Goal: Task Accomplishment & Management: Manage account settings

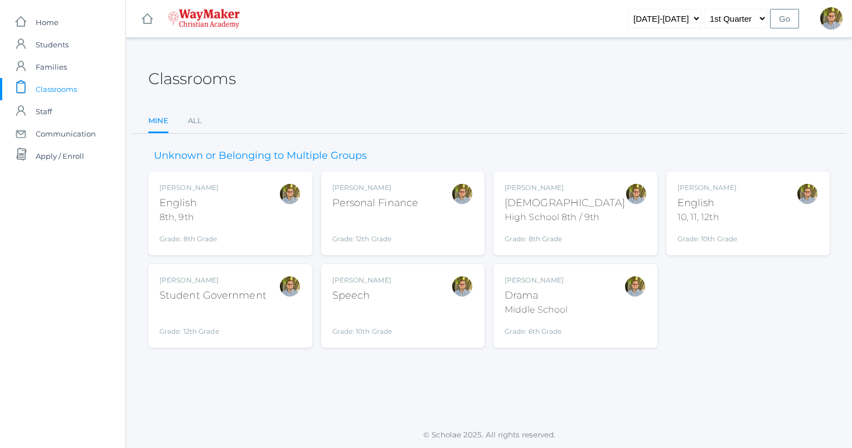
click at [294, 239] on div at bounding box center [290, 213] width 22 height 61
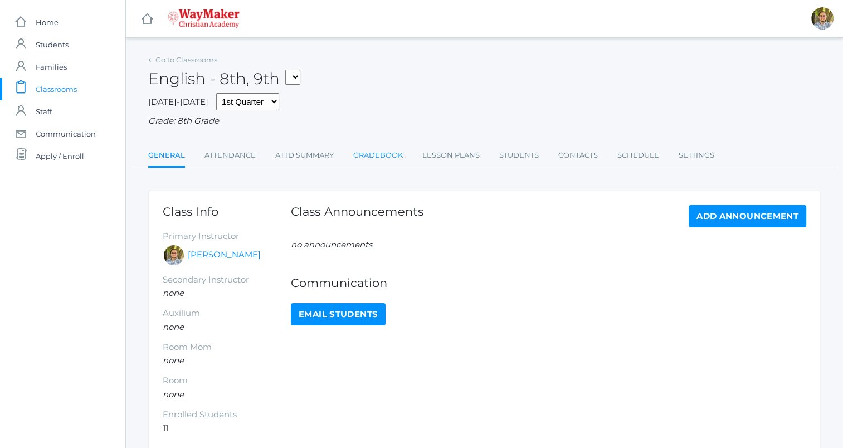
click at [373, 161] on link "Gradebook" at bounding box center [378, 155] width 50 height 22
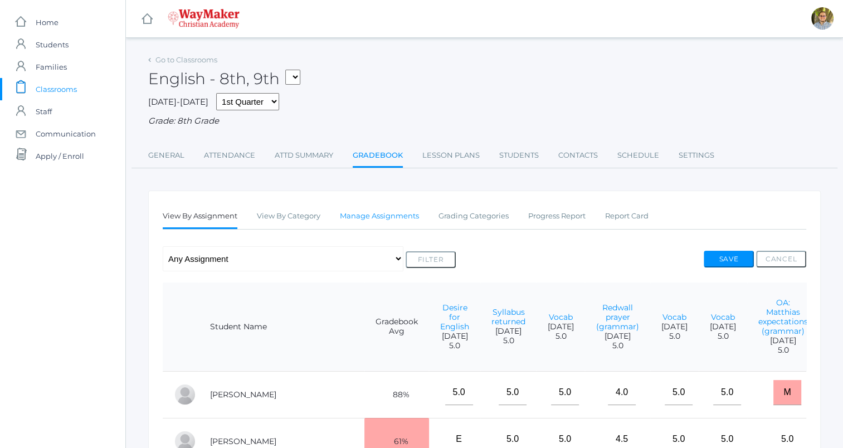
click at [366, 213] on link "Manage Assignments" at bounding box center [379, 216] width 79 height 22
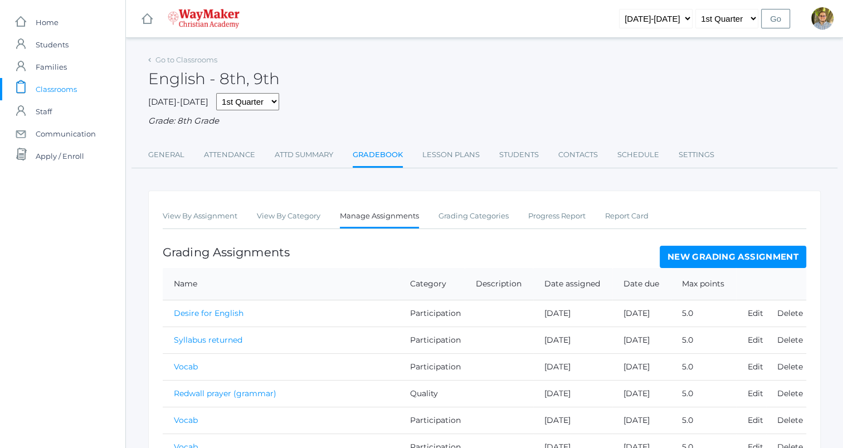
click at [721, 263] on link "New Grading Assignment" at bounding box center [733, 257] width 147 height 22
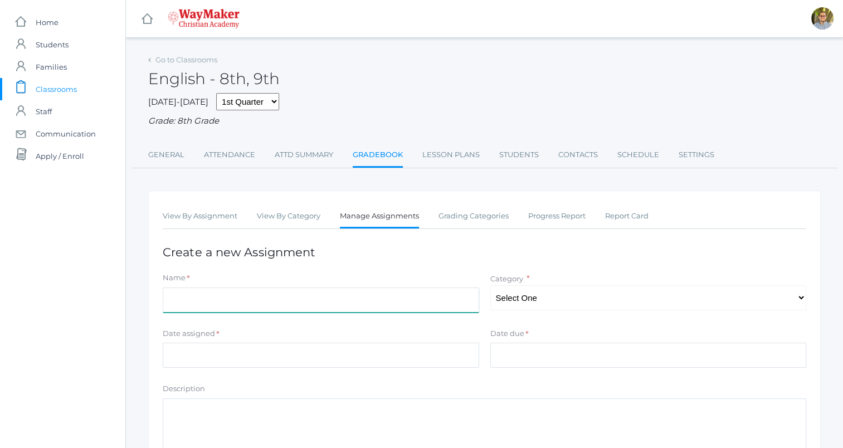
click at [414, 307] on input "Name" at bounding box center [321, 300] width 317 height 25
type input "Q"
type input "v"
type input "Vocab quiz 2"
click at [562, 297] on select "Select One Participation Accuracy Quality" at bounding box center [649, 297] width 317 height 25
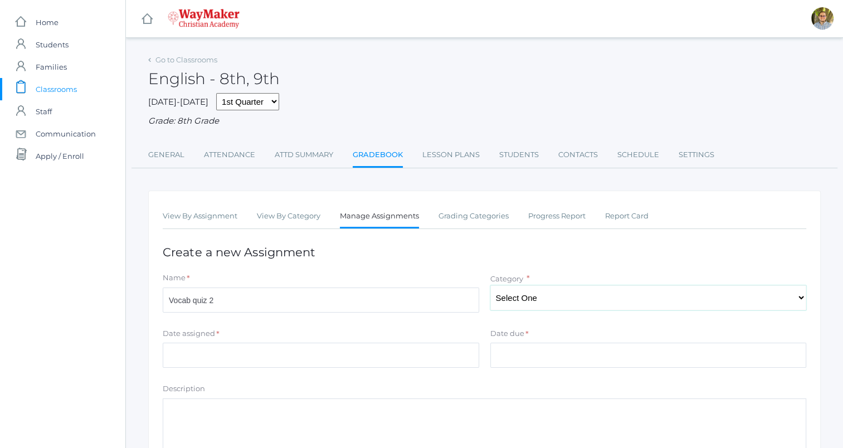
select select "1066"
click at [491, 285] on select "Select One Participation Accuracy Quality" at bounding box center [649, 297] width 317 height 25
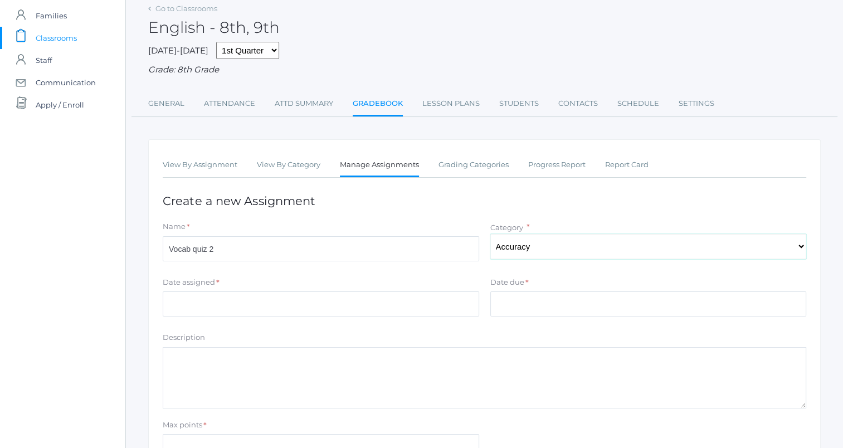
scroll to position [55, 0]
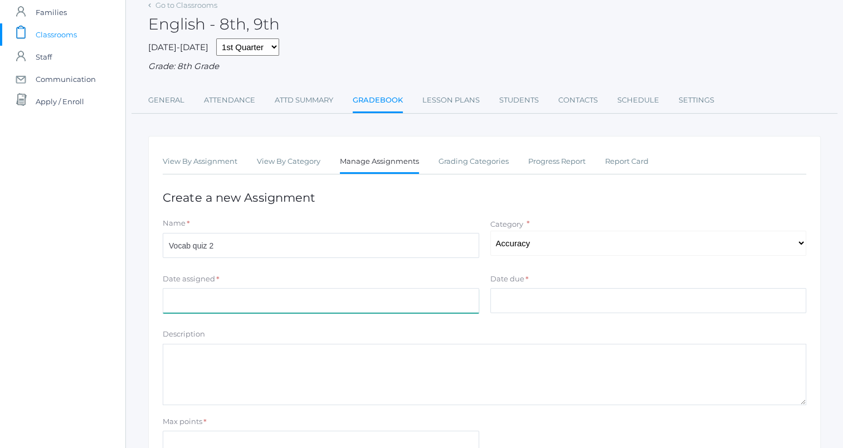
click at [388, 307] on input "Date assigned" at bounding box center [321, 300] width 317 height 25
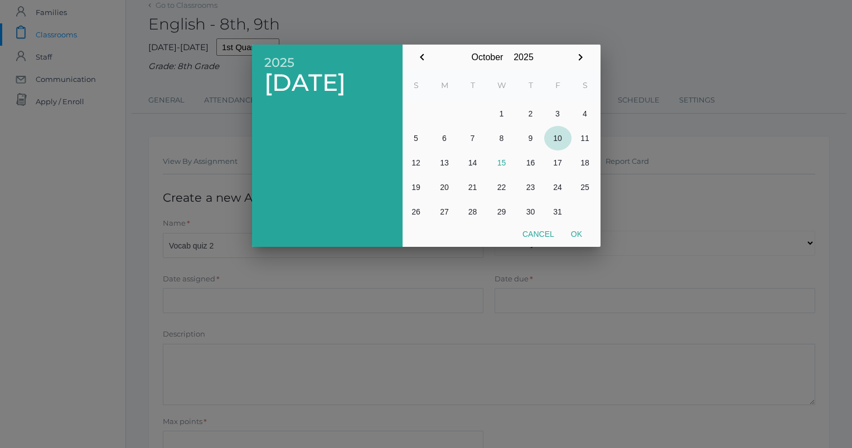
click at [562, 137] on button "10" at bounding box center [557, 138] width 27 height 25
click at [576, 228] on button "Ok" at bounding box center [576, 234] width 28 height 20
type input "[DATE]"
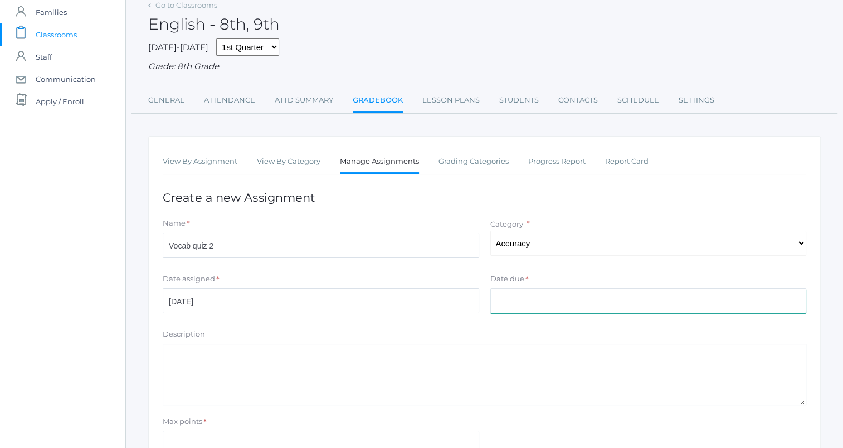
click at [554, 294] on input "Date due" at bounding box center [649, 300] width 317 height 25
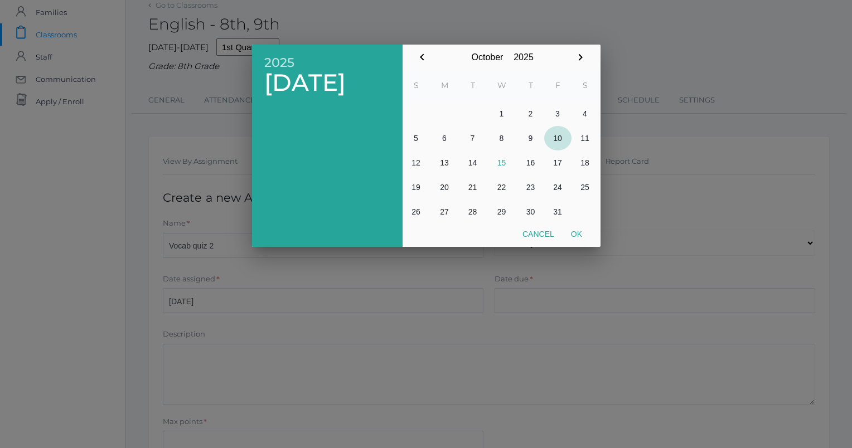
click at [558, 140] on button "10" at bounding box center [557, 138] width 27 height 25
click at [586, 237] on button "Ok" at bounding box center [576, 234] width 28 height 20
type input "[DATE]"
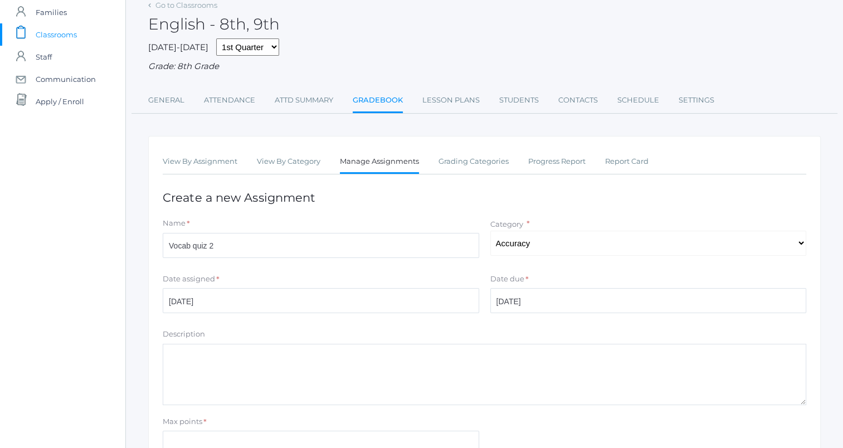
scroll to position [164, 0]
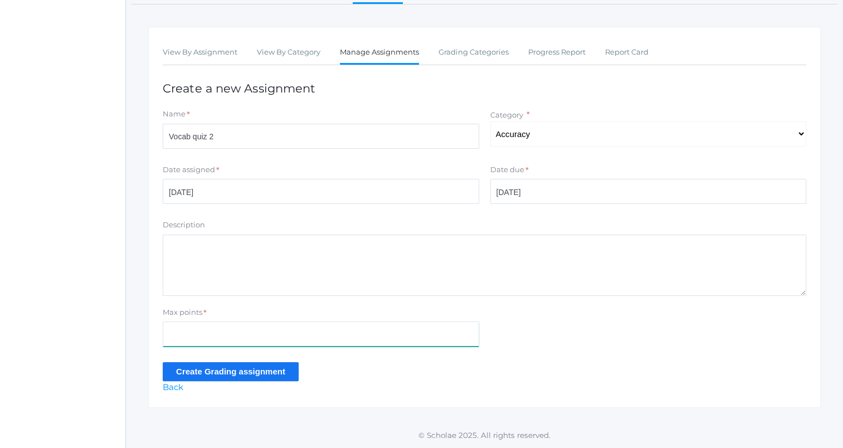
click at [413, 337] on input "Max points" at bounding box center [321, 334] width 317 height 25
type input "15"
click at [272, 364] on input "Create Grading assignment" at bounding box center [231, 371] width 136 height 18
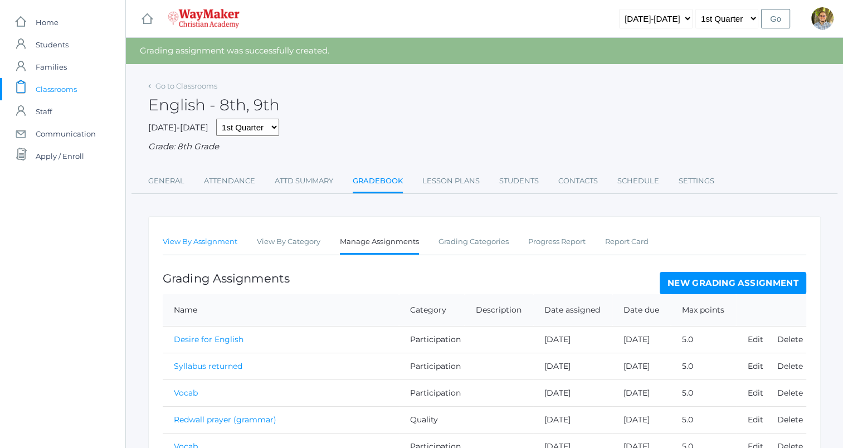
click at [210, 240] on link "View By Assignment" at bounding box center [200, 242] width 75 height 22
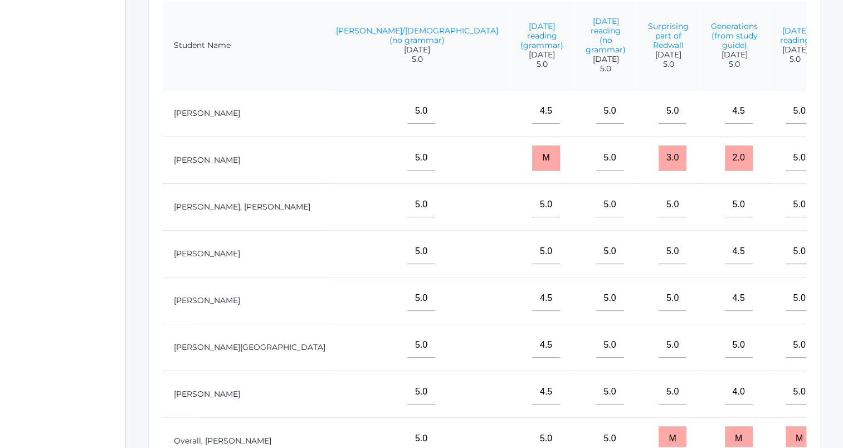
scroll to position [185, 1311]
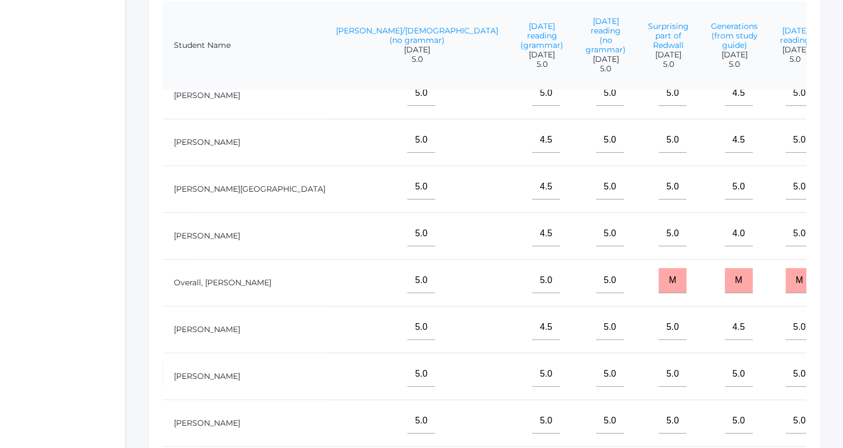
type input"] "11"
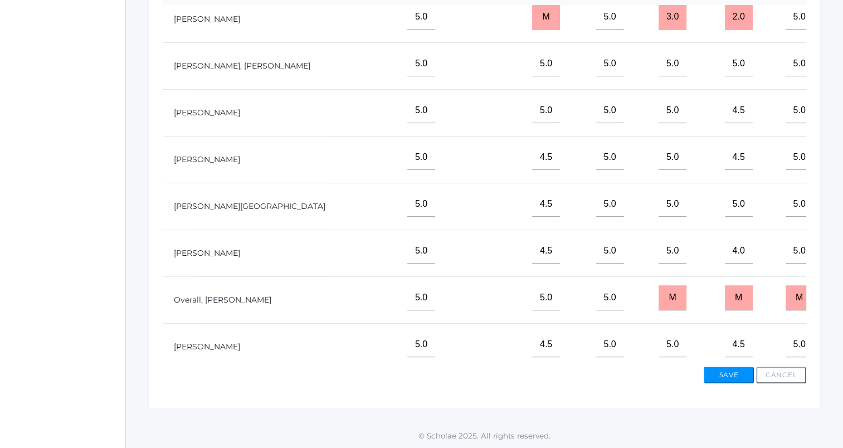
scroll to position [0, 1311]
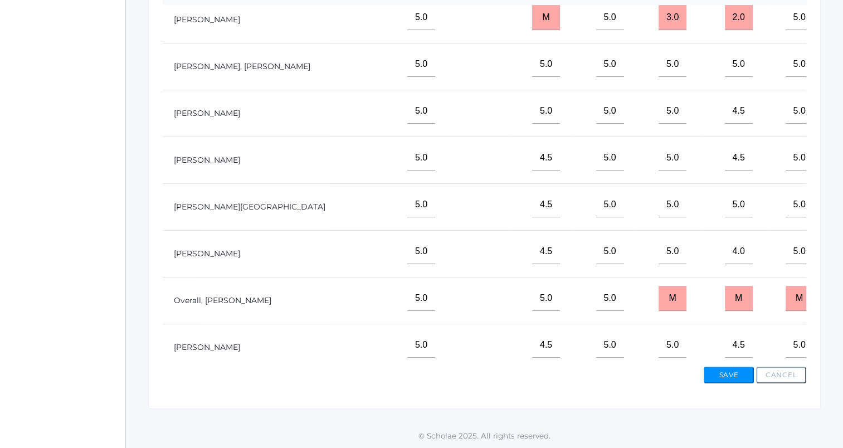
scroll to position [57, 1311]
type input"] "11"
type input"] "9"
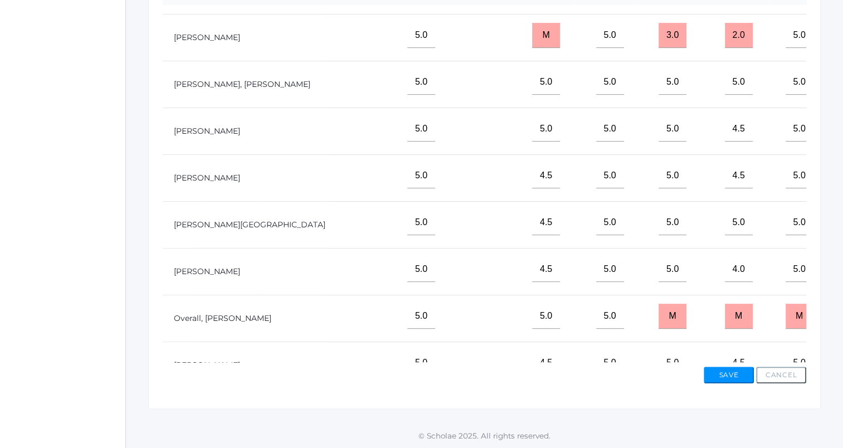
type input"] "12"
click at [716, 372] on button "Save" at bounding box center [729, 375] width 50 height 17
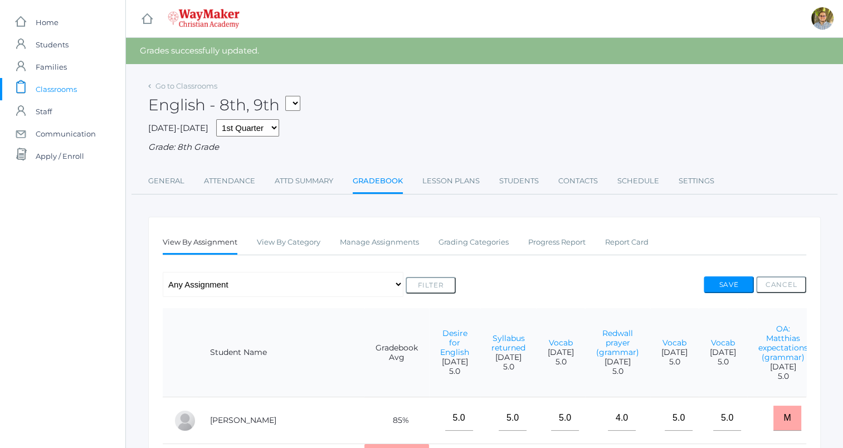
click at [435, 170] on div "Go to Classrooms English - 8th, 9th FINANCE - Personal Finance SG - Student Gov…" at bounding box center [484, 136] width 673 height 117
click at [449, 190] on link "Lesson Plans" at bounding box center [451, 181] width 57 height 22
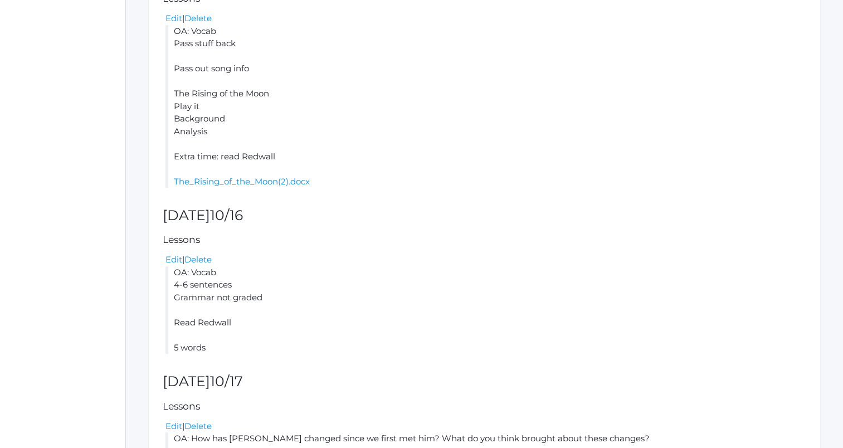
scroll to position [577, 0]
click at [173, 256] on link "Edit" at bounding box center [174, 259] width 17 height 11
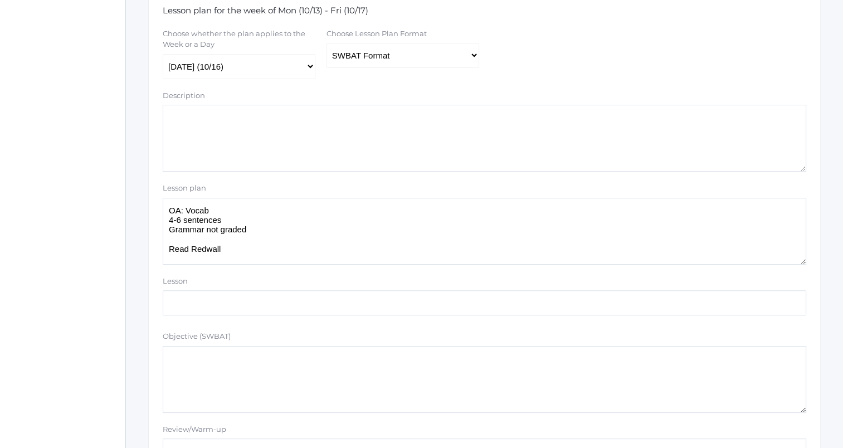
scroll to position [248, 0]
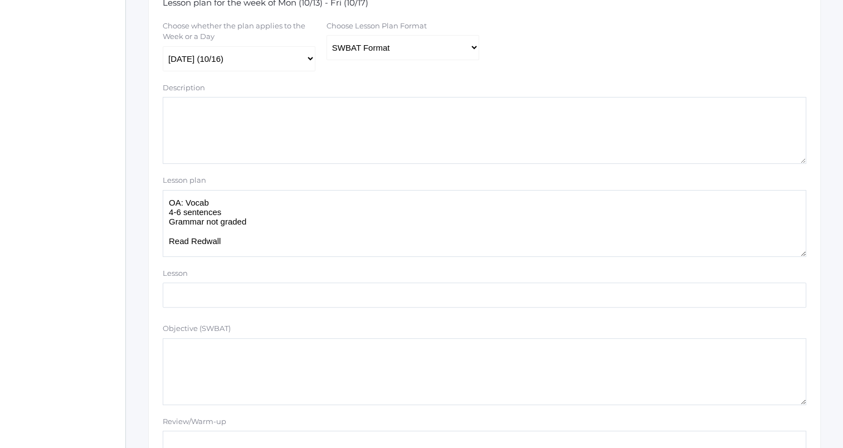
click at [287, 201] on textarea "OA: Vocab 4-6 sentences Grammar not graded Read Redwall 5 words" at bounding box center [485, 223] width 644 height 67
click at [291, 226] on textarea "OA: Vocab 4-6 sentences Grammar not graded Read Redwall 5 words" at bounding box center [485, 223] width 644 height 67
paste textarea "a. Not able to see through; not transparent"
click at [369, 224] on textarea "OA: Vocab 4-6 sentences Grammar not graded Read Redwall 5 words" at bounding box center [485, 223] width 644 height 67
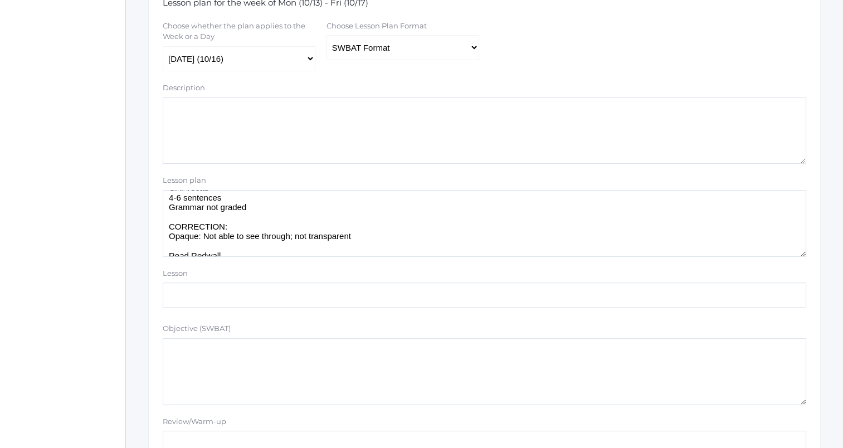
type textarea "OA: Vocab 4-6 sentences Grammar not graded CORRECTION: Opaque: Not able to see …"
click at [450, 59] on select "Traditional Format SWBAT Format" at bounding box center [403, 47] width 153 height 25
select select "legacy"
click at [327, 36] on select "Traditional Format SWBAT Format" at bounding box center [403, 47] width 153 height 25
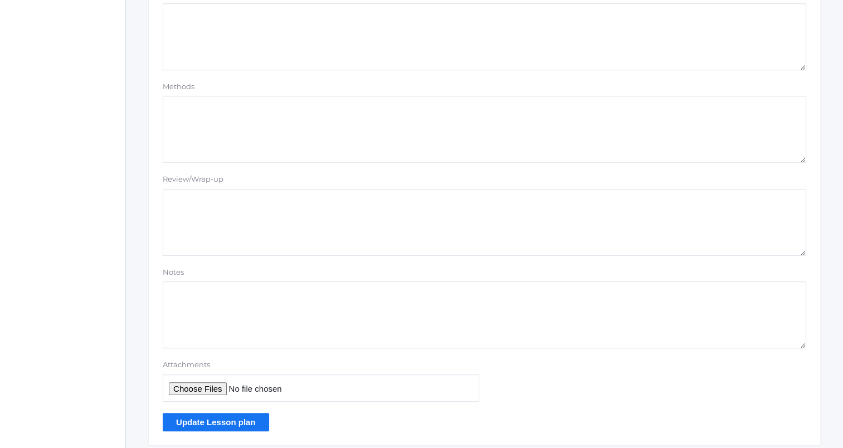
scroll to position [943, 0]
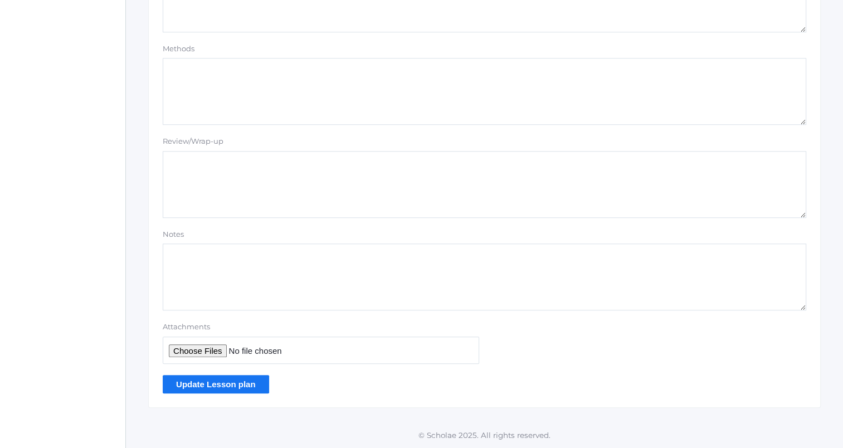
click at [244, 385] on input "Update Lesson plan" at bounding box center [216, 384] width 106 height 18
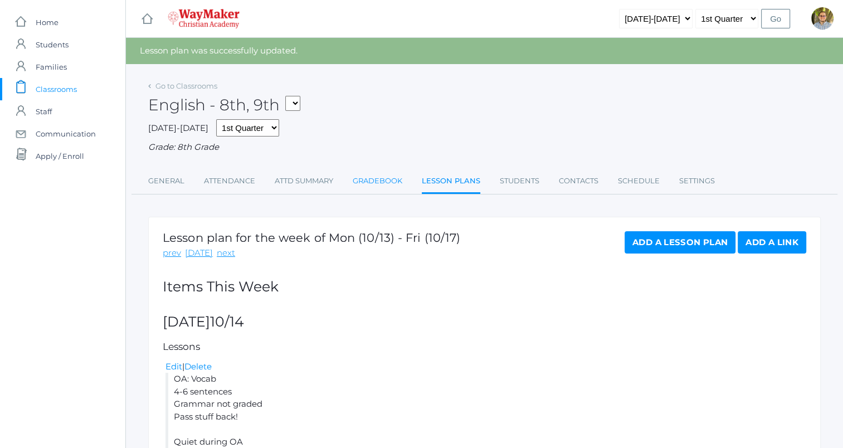
click at [381, 183] on link "Gradebook" at bounding box center [378, 181] width 50 height 22
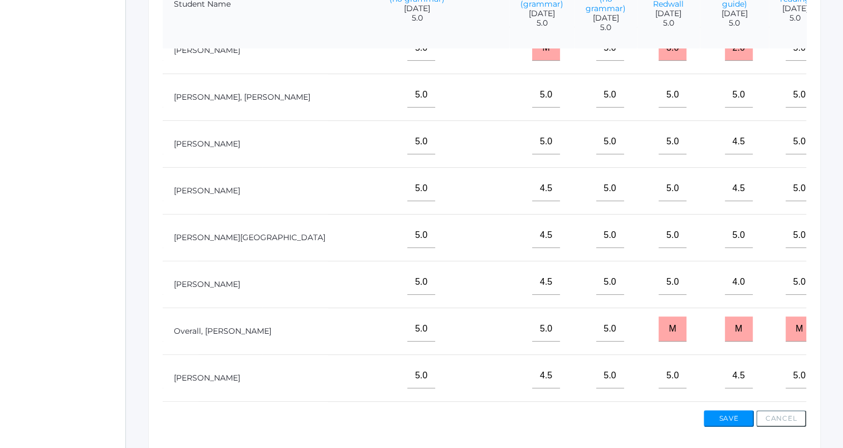
scroll to position [69, 1311]
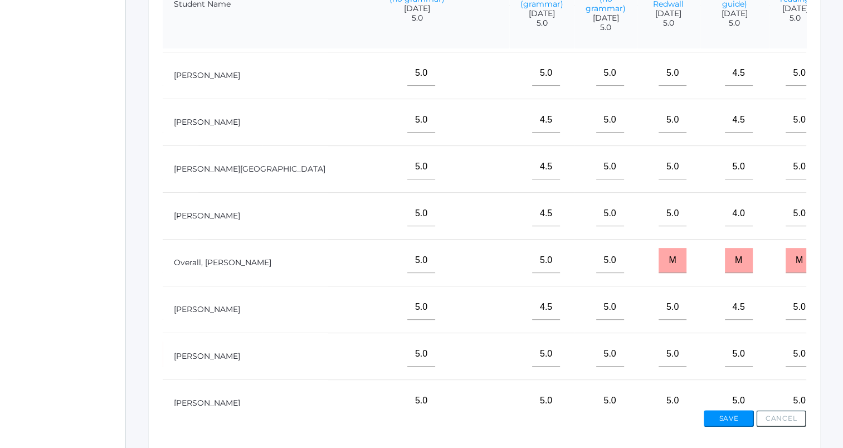
scroll to position [185, 1311]
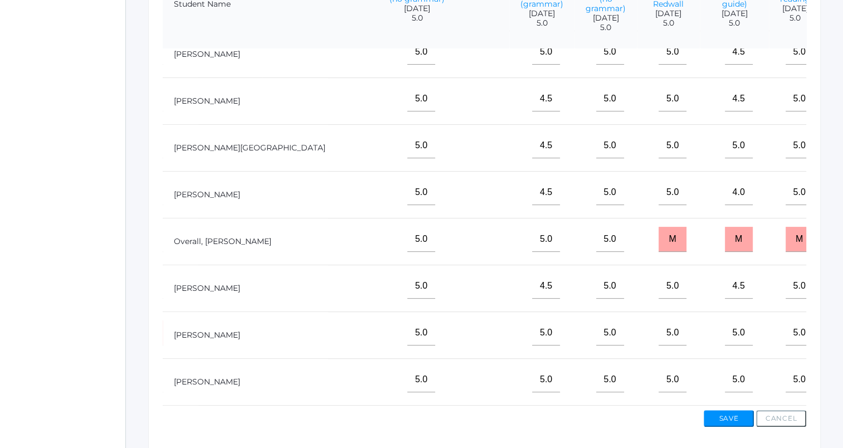
type input"] "6"
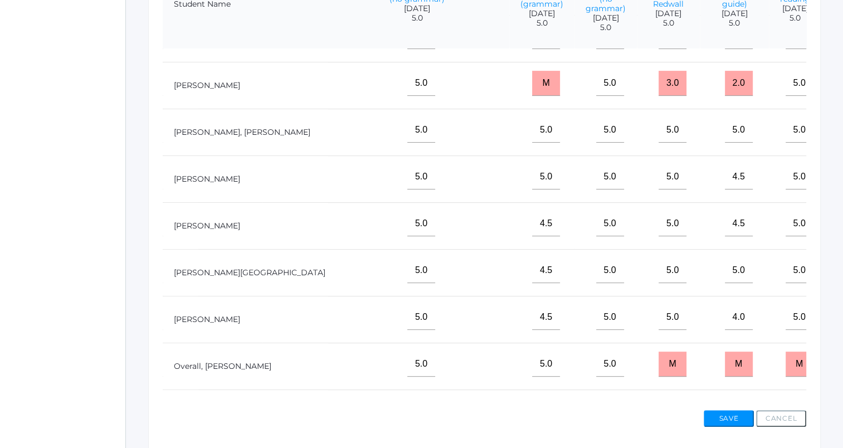
scroll to position [33, 1311]
type input"] "10"
drag, startPoint x: 731, startPoint y: 285, endPoint x: 736, endPoint y: 164, distance: 121.1
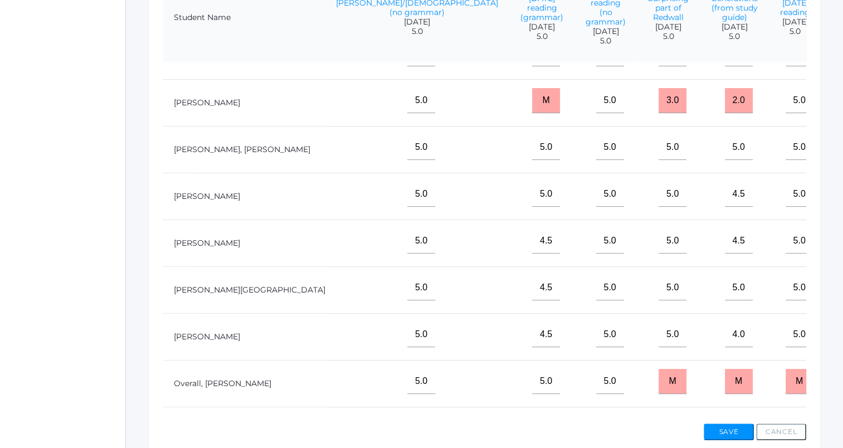
scroll to position [309, 0]
type input"] "10"
type input"] "13"
click at [724, 430] on button "Save" at bounding box center [729, 432] width 50 height 17
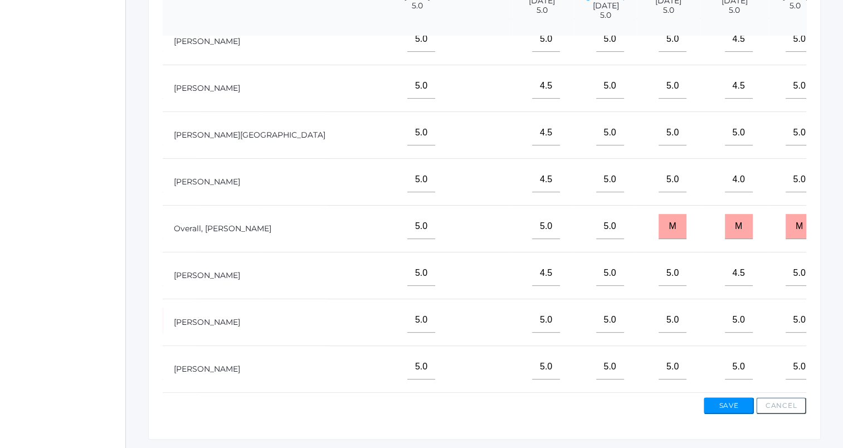
scroll to position [363, 0]
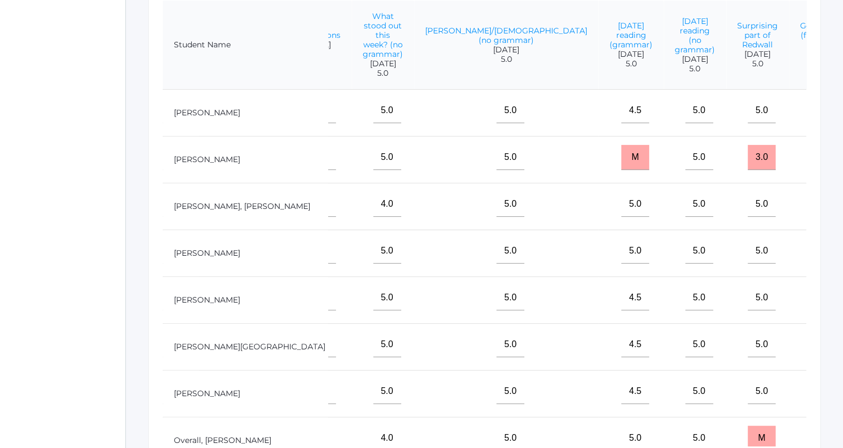
scroll to position [0, 1311]
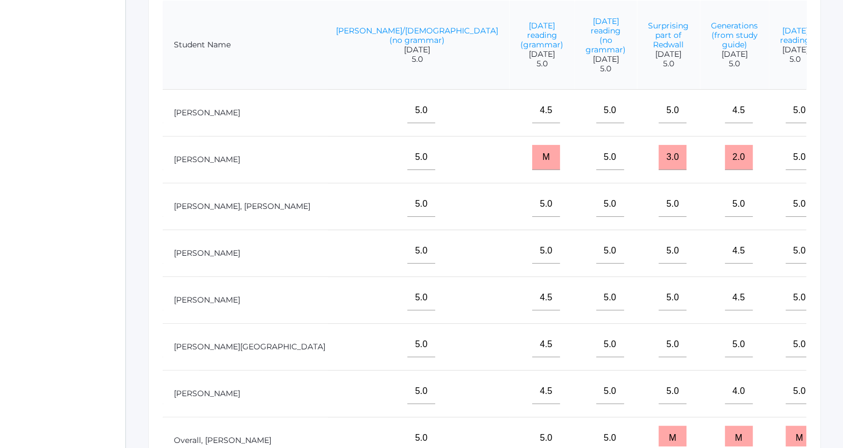
type input"] "14"
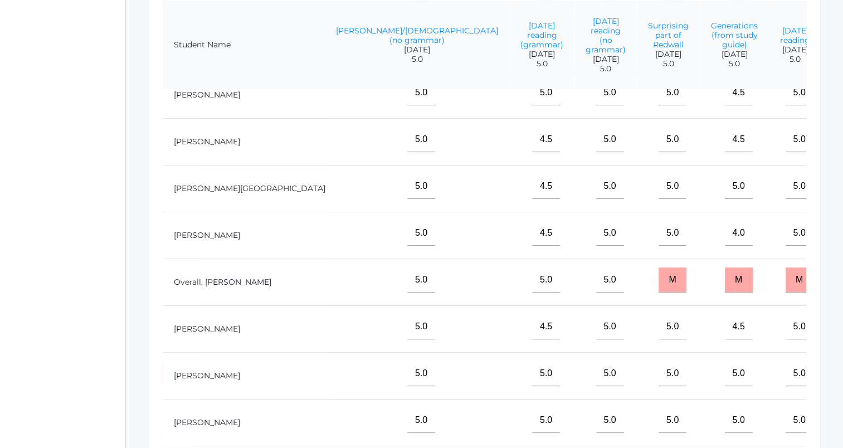
scroll to position [184, 1311]
type input"] "11"
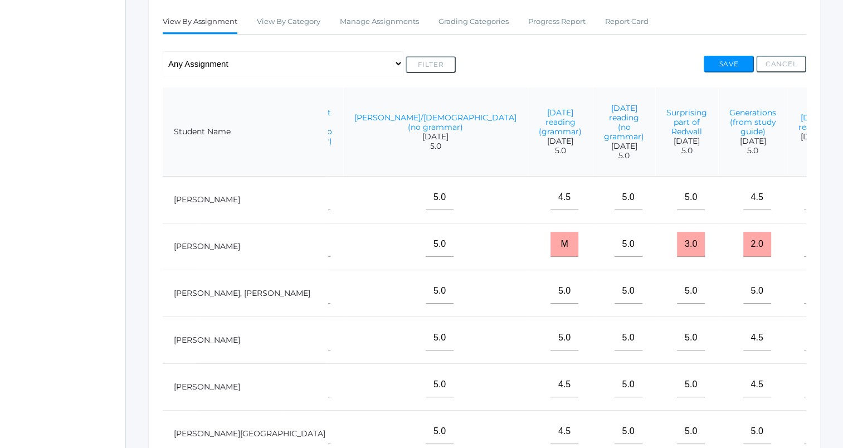
scroll to position [221, 0]
type input"] "10"
click at [722, 60] on button "Save" at bounding box center [729, 64] width 50 height 17
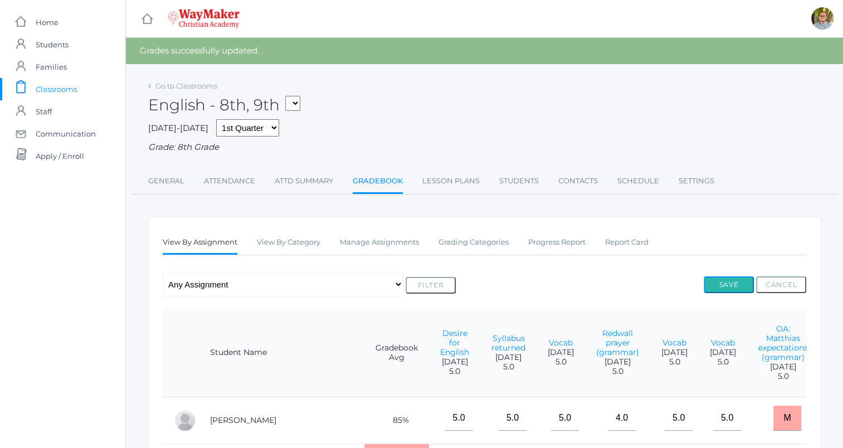
click at [717, 279] on button "Save" at bounding box center [729, 284] width 50 height 17
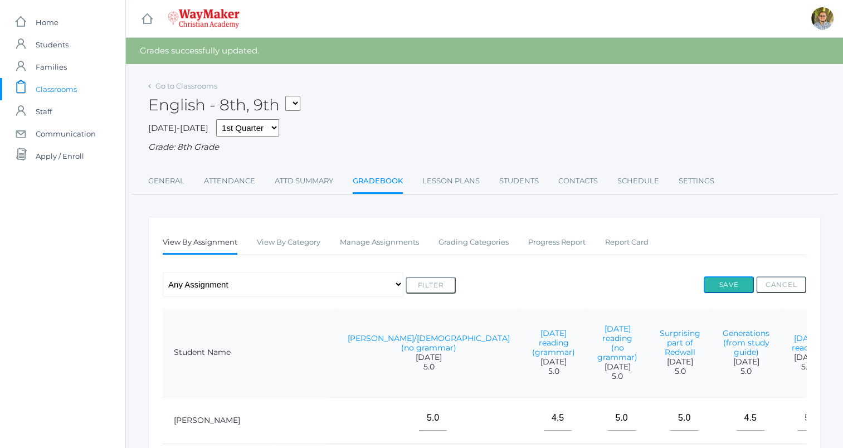
click at [740, 278] on button "Save" at bounding box center [729, 284] width 50 height 17
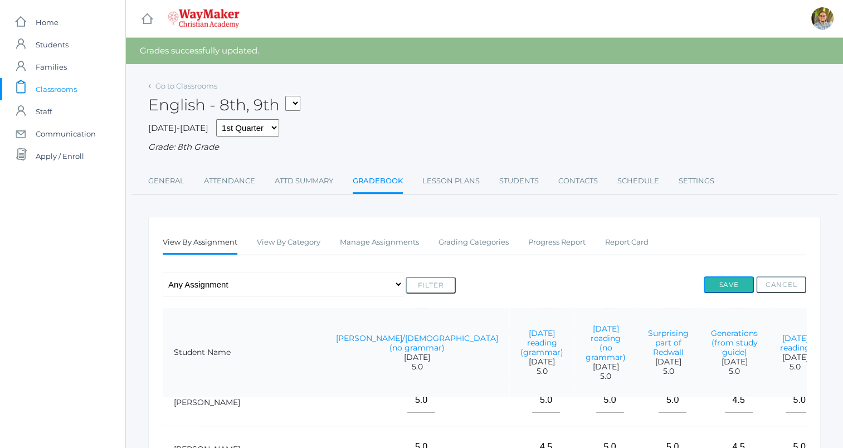
click at [745, 288] on button "Save" at bounding box center [729, 284] width 50 height 17
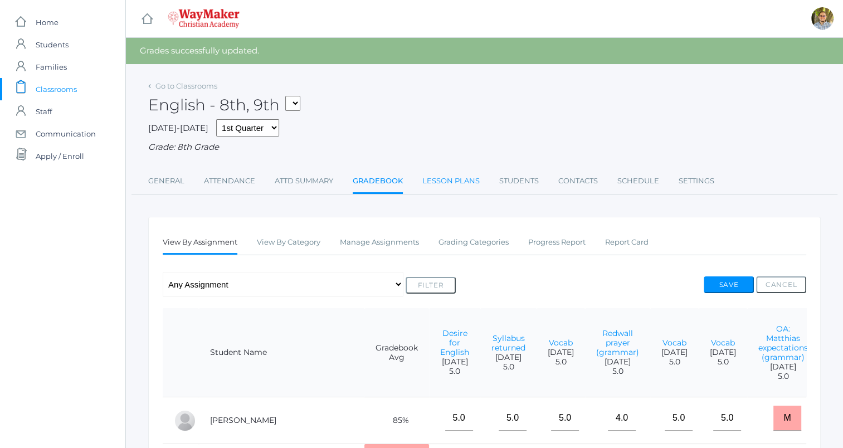
click at [451, 177] on link "Lesson Plans" at bounding box center [451, 181] width 57 height 22
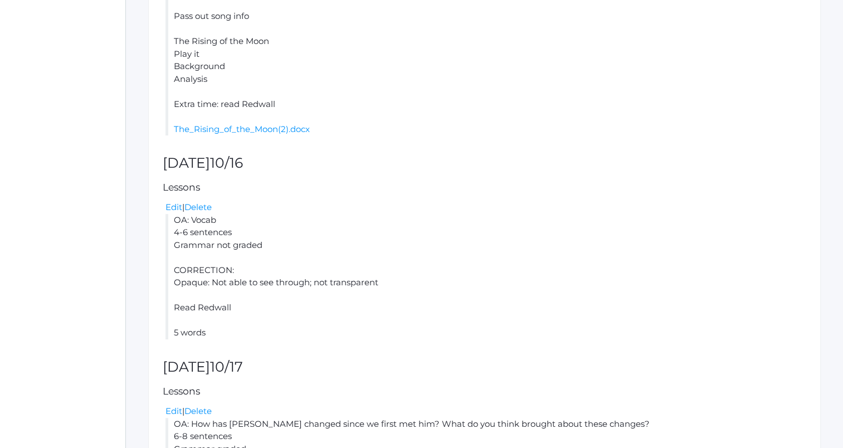
scroll to position [630, 0]
click at [175, 201] on link "Edit" at bounding box center [174, 206] width 17 height 11
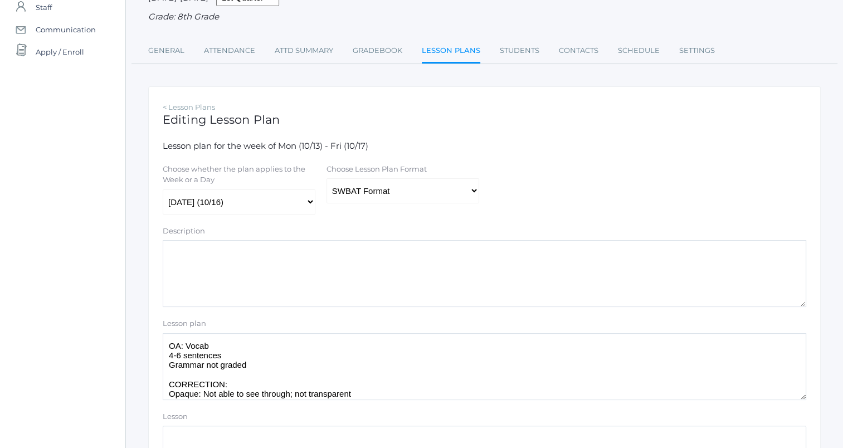
scroll to position [106, 0]
click at [377, 186] on select "Traditional Format SWBAT Format" at bounding box center [403, 188] width 153 height 25
select select "legacy"
click at [327, 177] on select "Traditional Format SWBAT Format" at bounding box center [403, 188] width 153 height 25
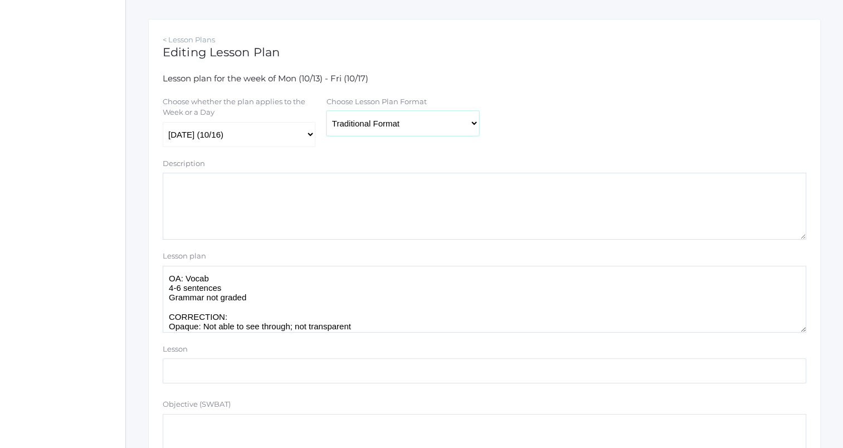
scroll to position [178, 0]
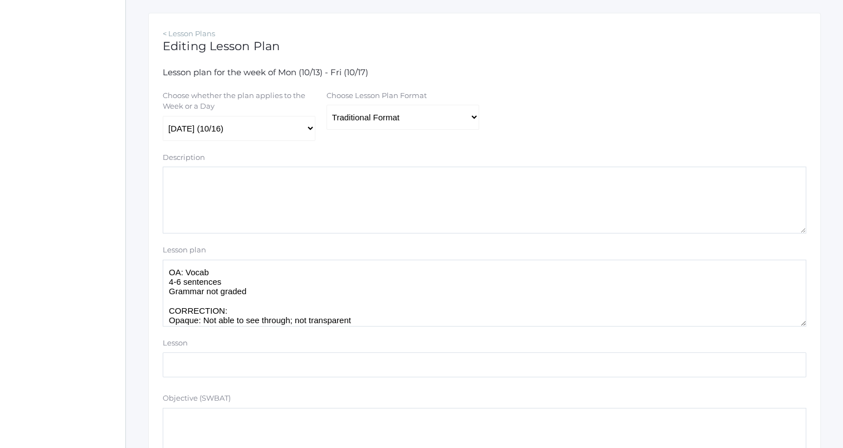
click at [268, 290] on textarea "OA: Vocab 4-6 sentences Grammar not graded CORRECTION: Opaque: Not able to see …" at bounding box center [485, 293] width 644 height 67
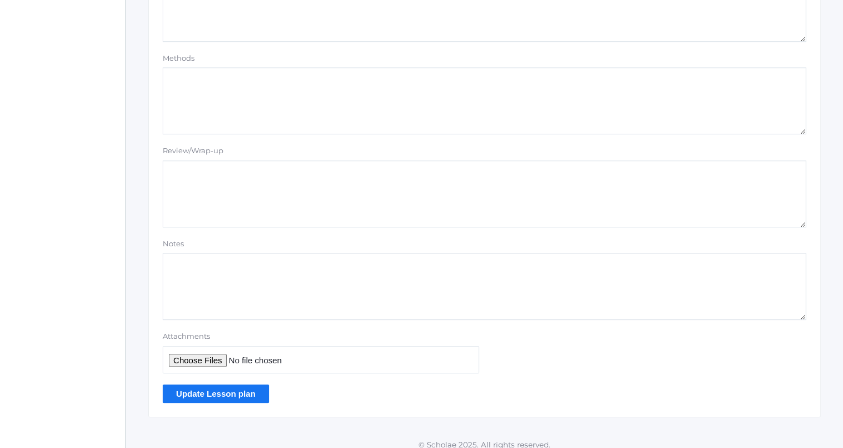
scroll to position [943, 0]
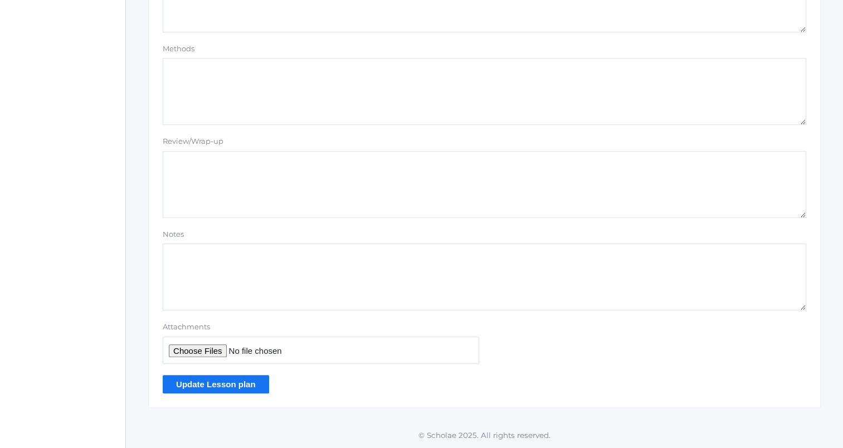
type textarea "OA: Vocab 4-6 sentences Grammar not graded Pass stuff back! Study vocab! CORREC…"
click at [249, 379] on input "Update Lesson plan" at bounding box center [216, 384] width 106 height 18
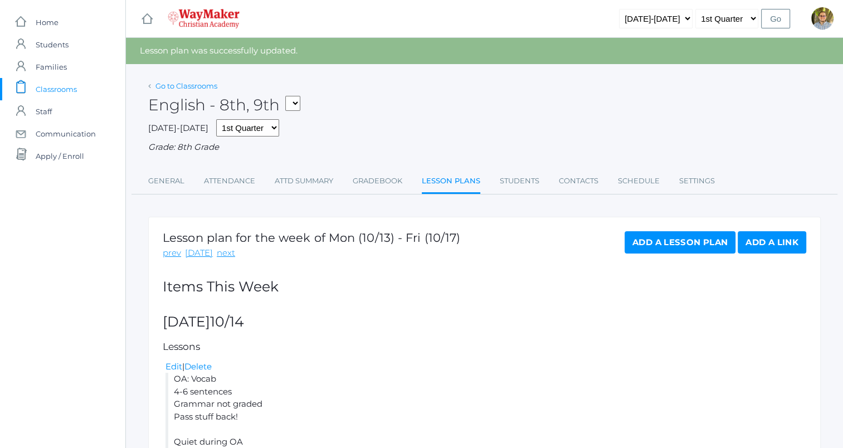
click at [176, 85] on link "Go to Classrooms" at bounding box center [187, 85] width 62 height 9
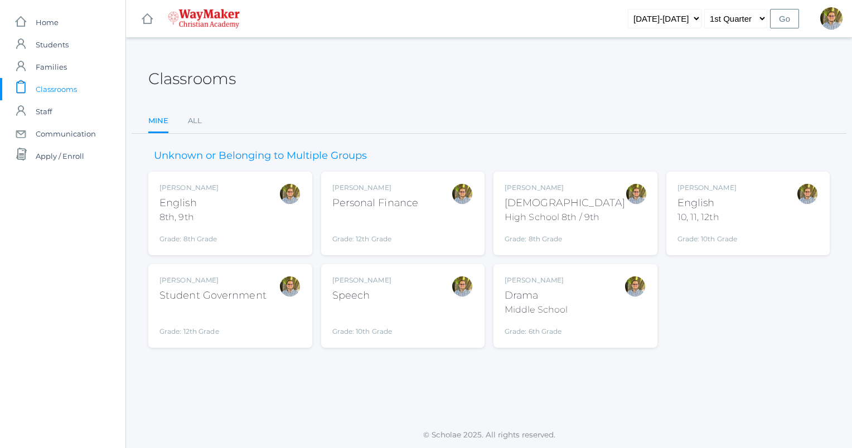
click at [591, 371] on div "Classrooms Mine All Mine All Unknown or Belonging to Multiple Groups Kylen Brai…" at bounding box center [489, 230] width 726 height 356
click at [754, 207] on div "Kylen Braileanu English 10, 11, 12th Grade: 10th Grade HSENGLISH" at bounding box center [748, 213] width 142 height 61
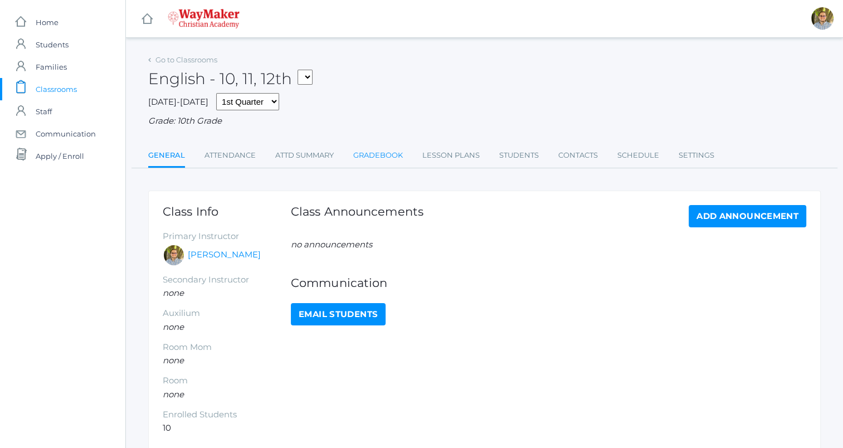
click at [372, 151] on link "Gradebook" at bounding box center [378, 155] width 50 height 22
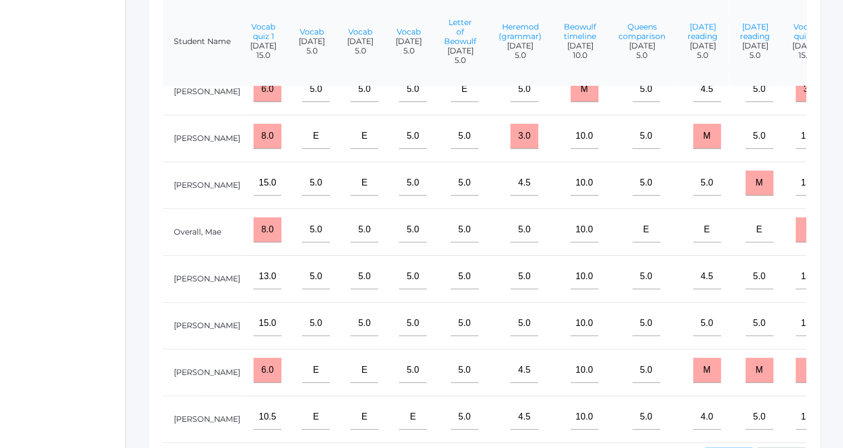
scroll to position [128, 876]
click at [796, 366] on input "M" at bounding box center [810, 370] width 28 height 25
type input "14"
click at [796, 234] on input "M" at bounding box center [810, 229] width 28 height 25
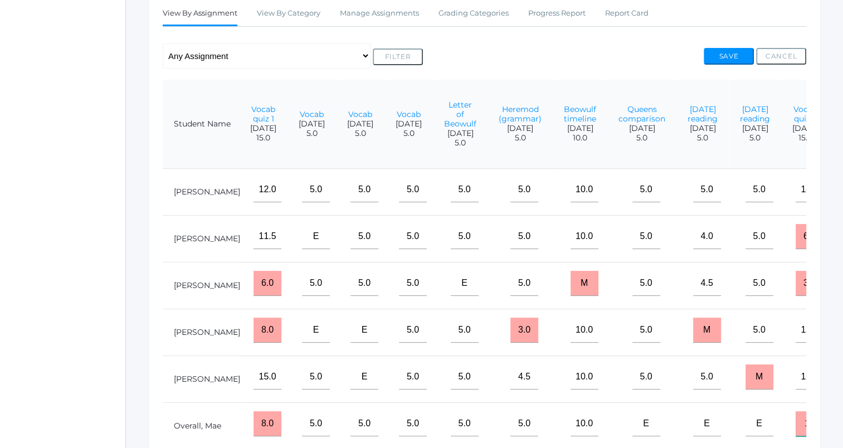
scroll to position [200, 0]
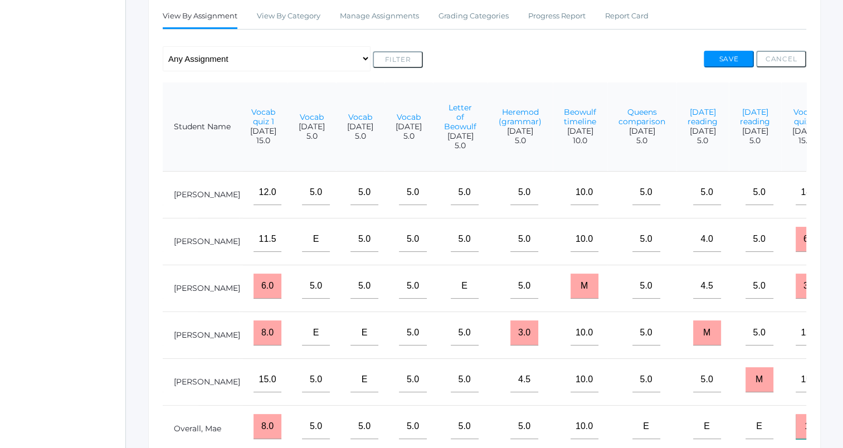
type input "15"
click at [722, 60] on button "Save" at bounding box center [729, 59] width 50 height 17
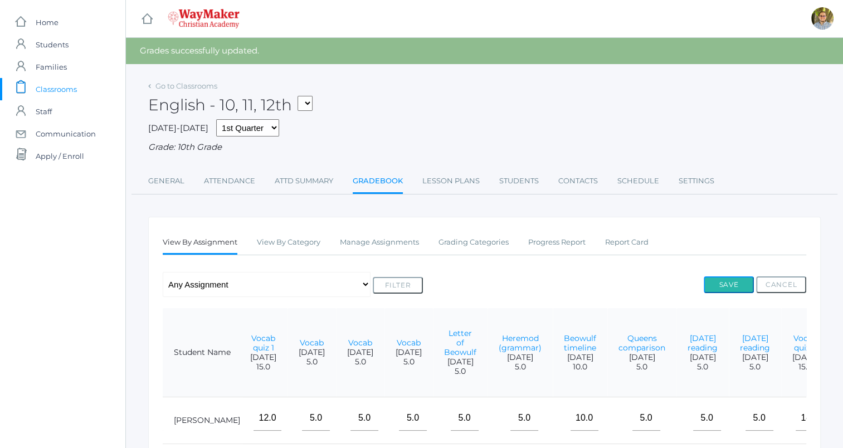
click at [729, 283] on button "Save" at bounding box center [729, 284] width 50 height 17
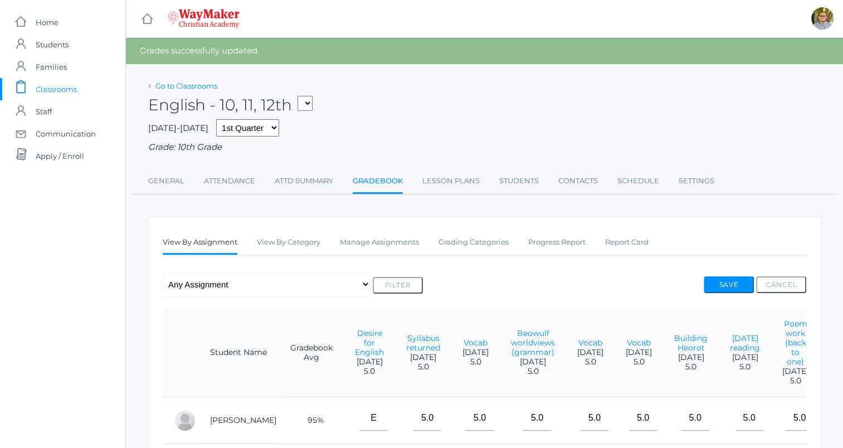
click at [183, 81] on link "Go to Classrooms" at bounding box center [187, 85] width 62 height 9
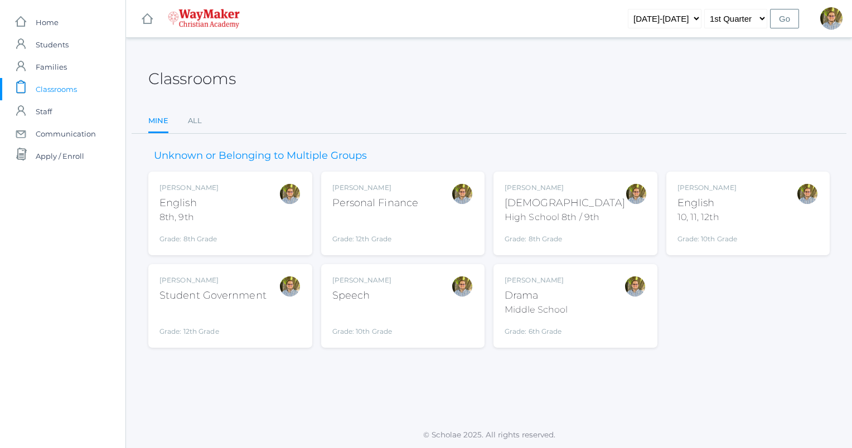
click at [256, 207] on div "Kylen Braileanu English 8th, 9th Grade: 8th Grade 08ENGLISH" at bounding box center [230, 213] width 142 height 61
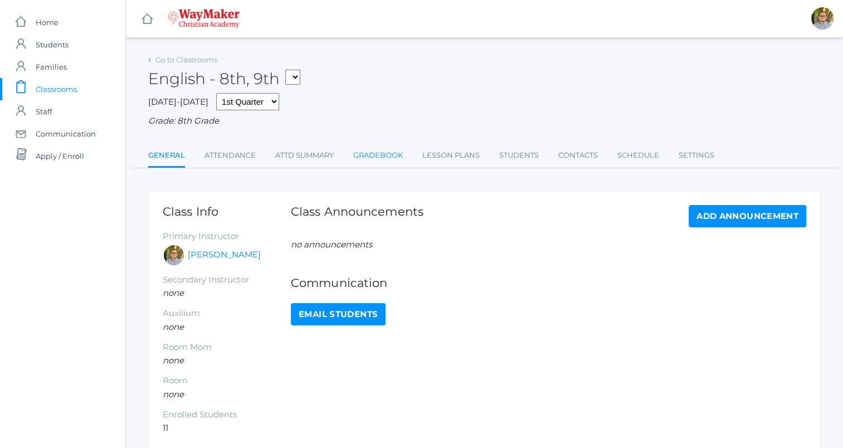
click at [379, 159] on link "Gradebook" at bounding box center [378, 155] width 50 height 22
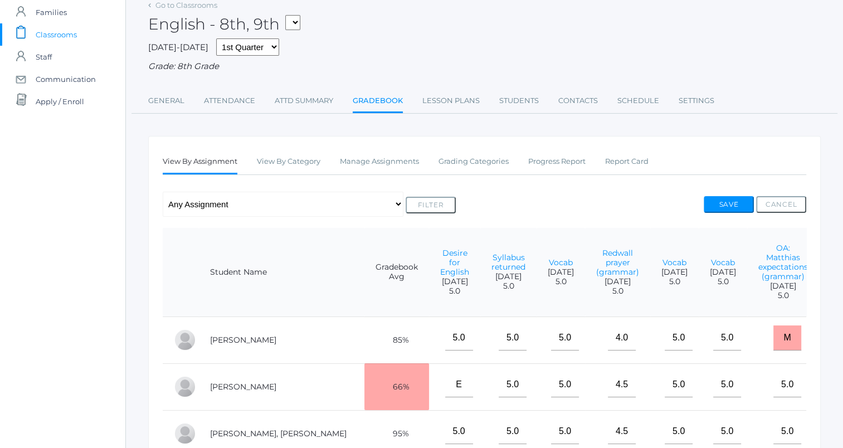
scroll to position [54, 0]
click at [396, 162] on link "Manage Assignments" at bounding box center [379, 163] width 79 height 22
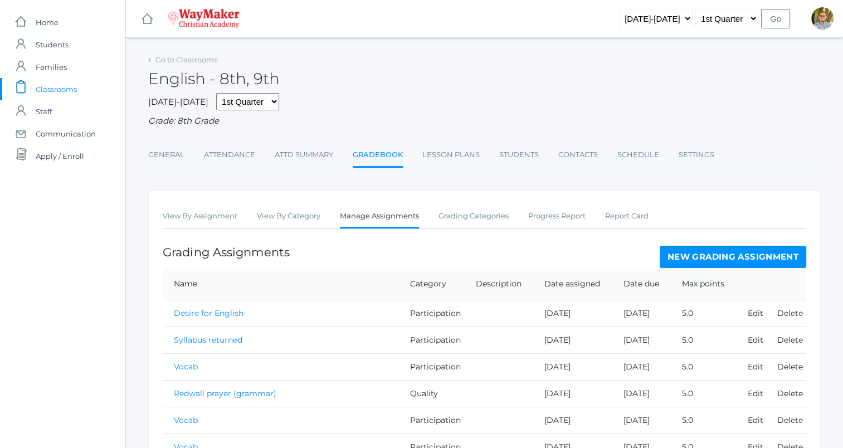
click at [687, 260] on link "New Grading Assignment" at bounding box center [733, 257] width 147 height 22
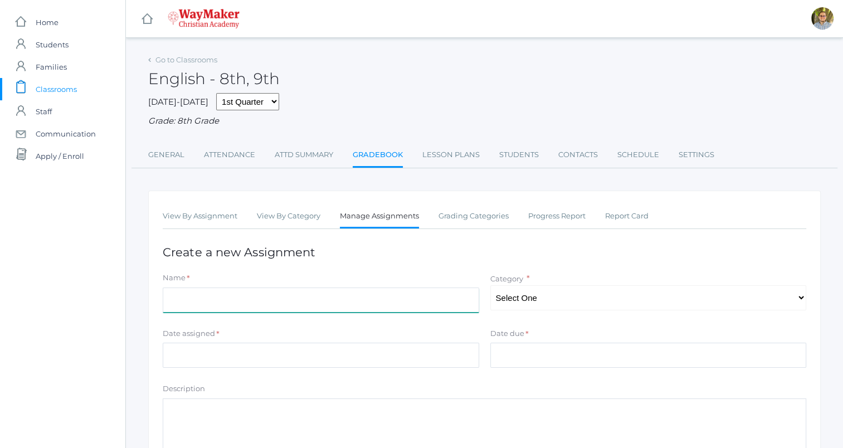
click at [458, 293] on input "Name" at bounding box center [321, 300] width 317 height 25
type input "Vocab"
click at [511, 299] on select "Select One Participation Accuracy Quality" at bounding box center [649, 297] width 317 height 25
select select "1065"
click at [491, 285] on select "Select One Participation Accuracy Quality" at bounding box center [649, 297] width 317 height 25
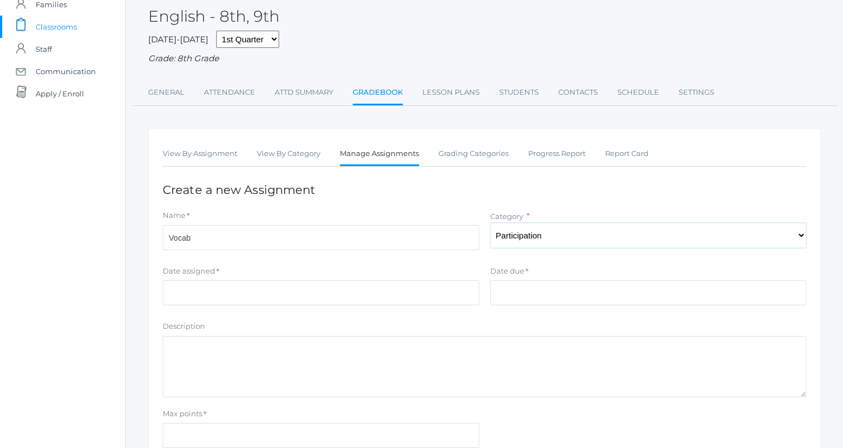
scroll to position [67, 0]
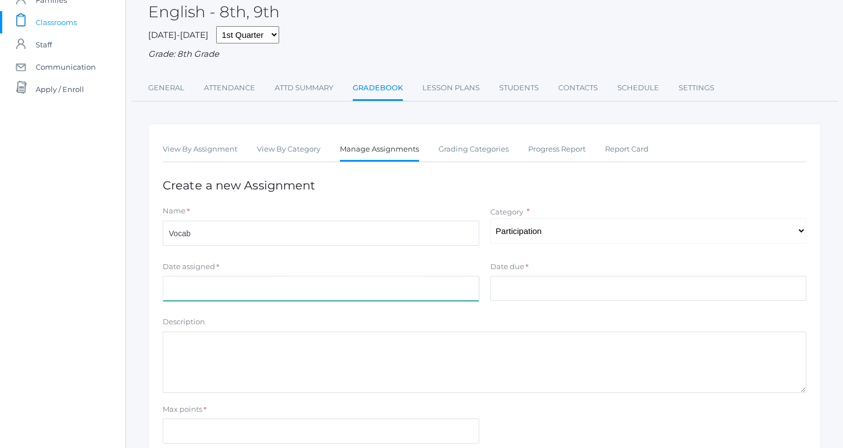
click at [418, 284] on input "Date assigned" at bounding box center [321, 288] width 317 height 25
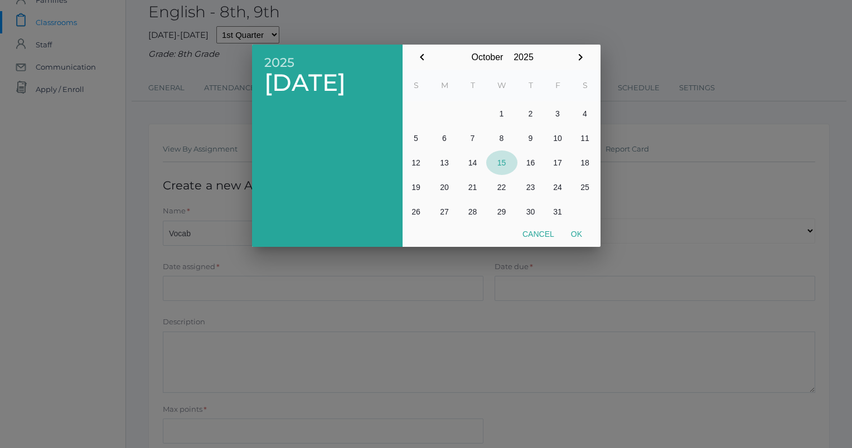
click at [502, 162] on button "15" at bounding box center [501, 163] width 31 height 25
click at [582, 232] on button "Ok" at bounding box center [576, 234] width 28 height 20
type input "[DATE]"
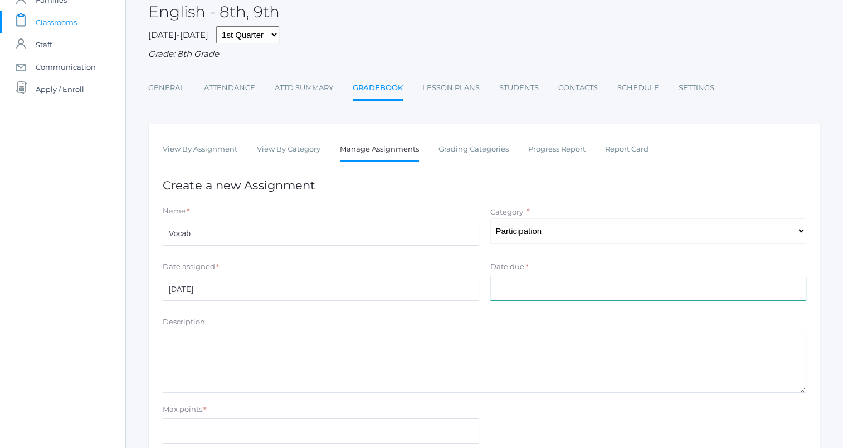
click at [600, 285] on input "Date due" at bounding box center [649, 288] width 317 height 25
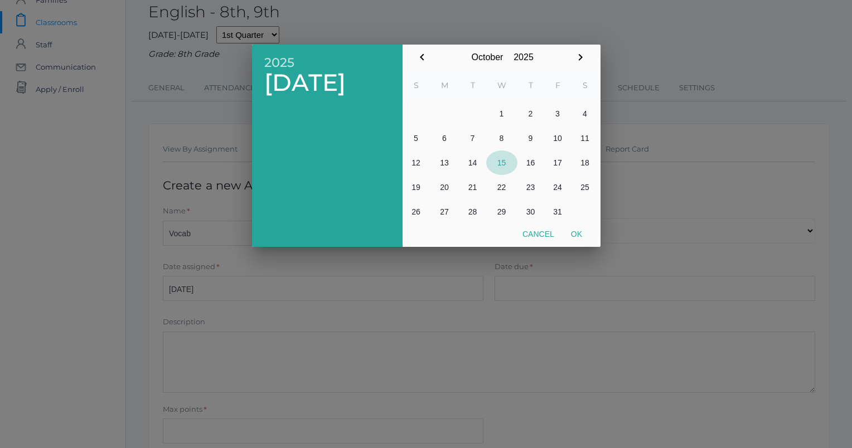
click at [505, 157] on button "15" at bounding box center [501, 163] width 31 height 25
click at [578, 240] on button "Ok" at bounding box center [576, 234] width 28 height 20
type input "[DATE]"
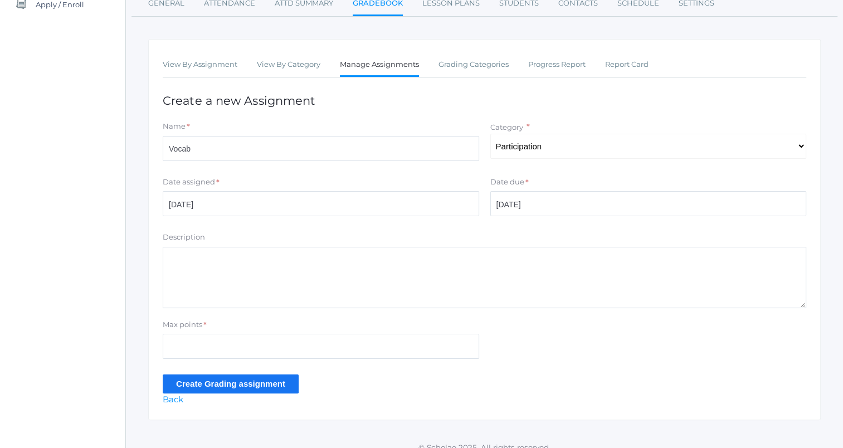
scroll to position [152, 0]
click at [441, 347] on input "Max points" at bounding box center [321, 346] width 317 height 25
type input "5"
click at [177, 385] on input "Create Grading assignment" at bounding box center [231, 384] width 136 height 18
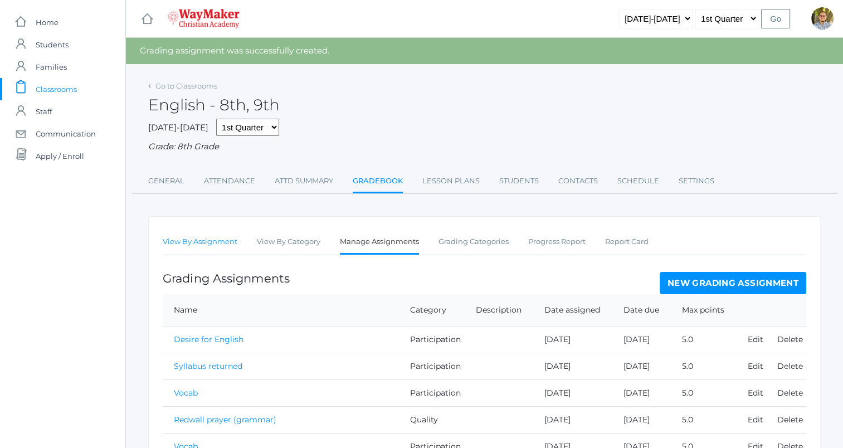
click at [197, 244] on link "View By Assignment" at bounding box center [200, 242] width 75 height 22
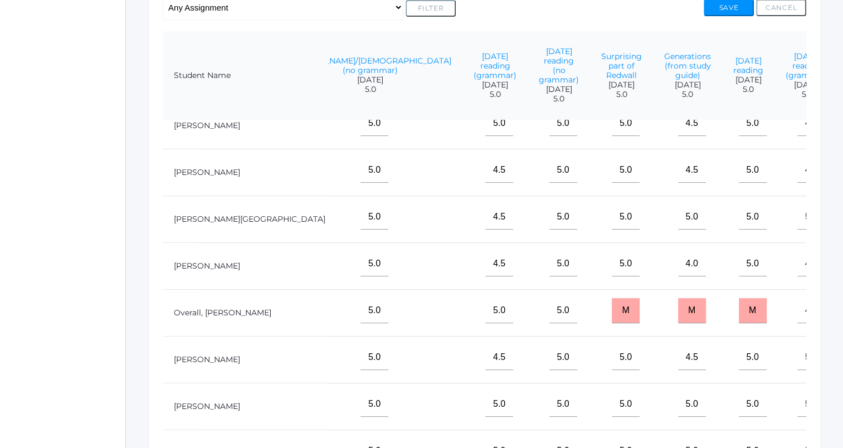
scroll to position [185, 1358]
type input "5"
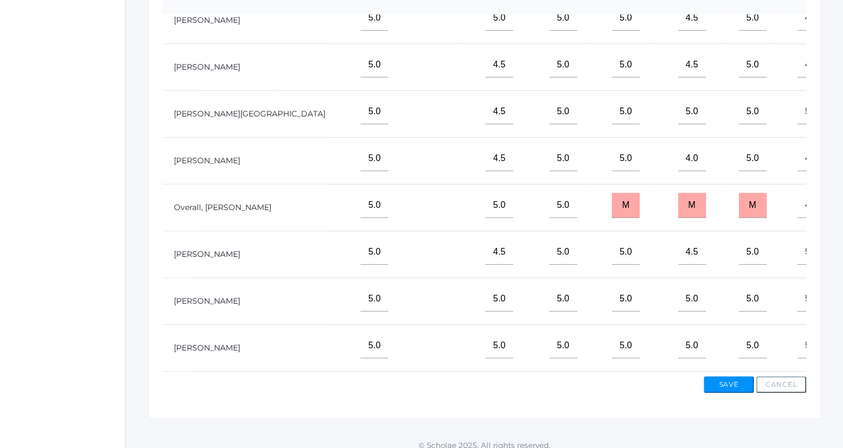
scroll to position [358, 0]
type input"] "5"
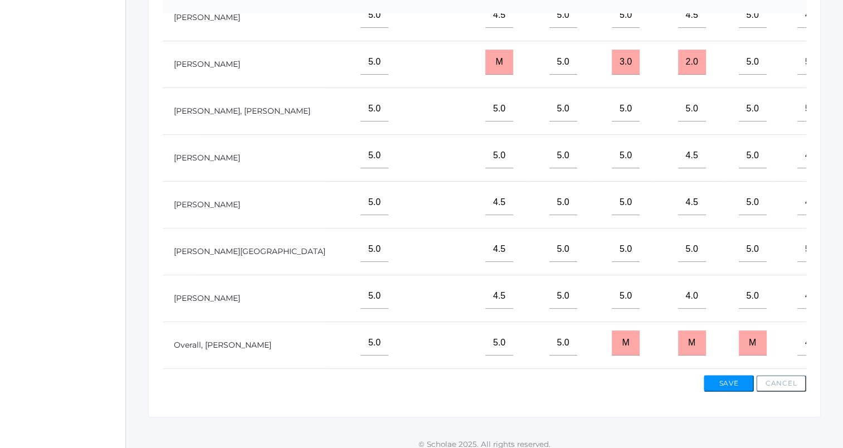
scroll to position [0, 1358]
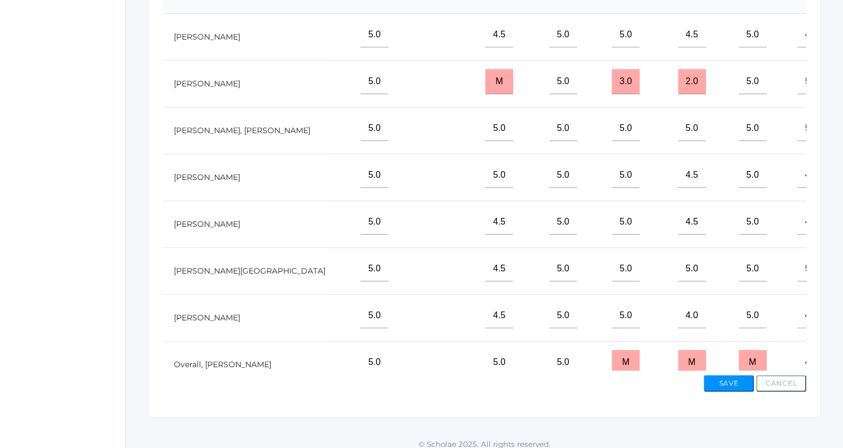
type input"] "5"
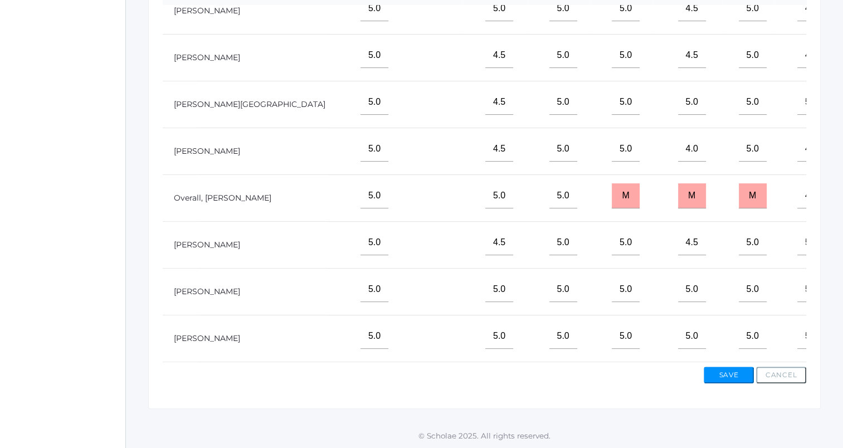
scroll to position [185, 1358]
type input"] "5"
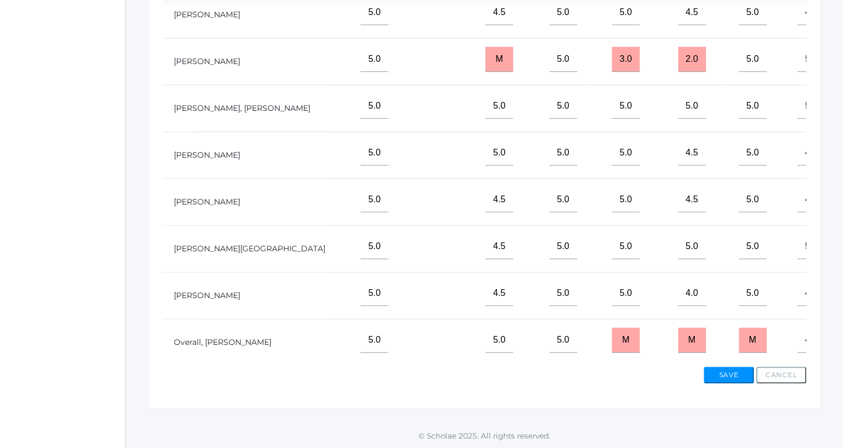
scroll to position [7, 1358]
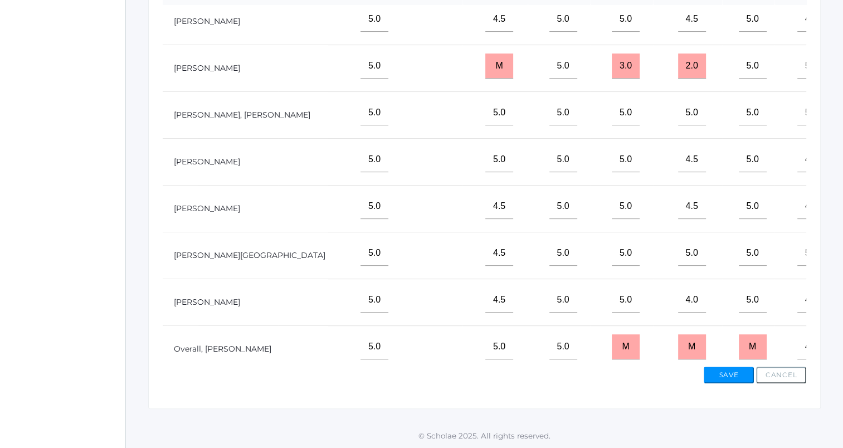
type input"] "5"
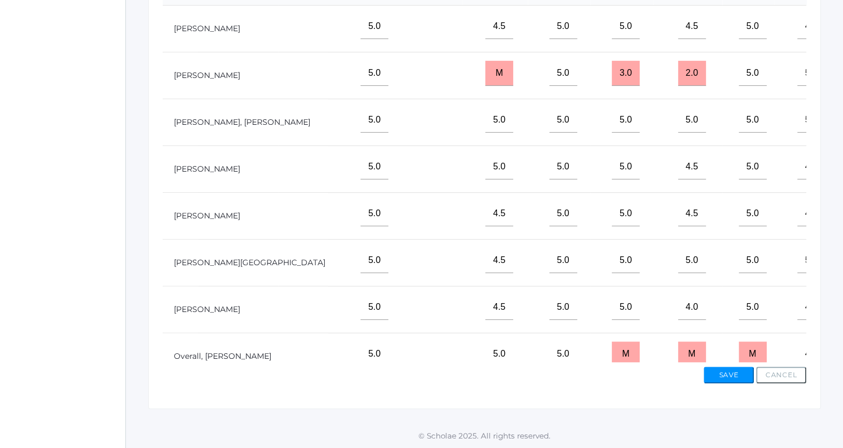
type input"] "5"
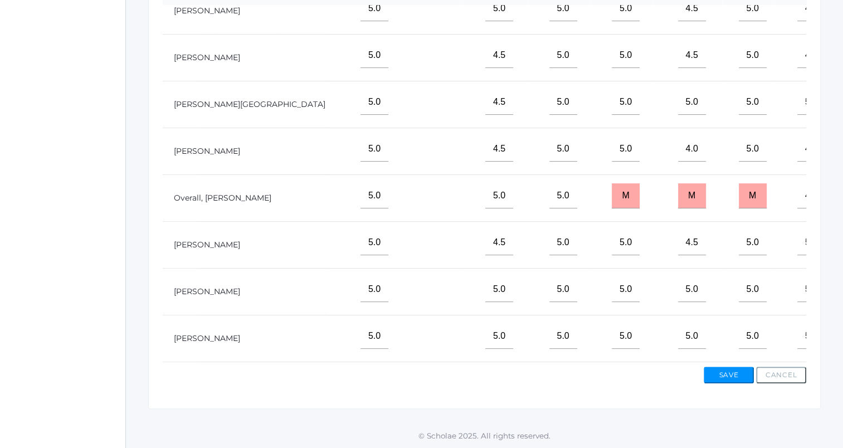
scroll to position [185, 1358]
type input"] "5"
type input"] "4"
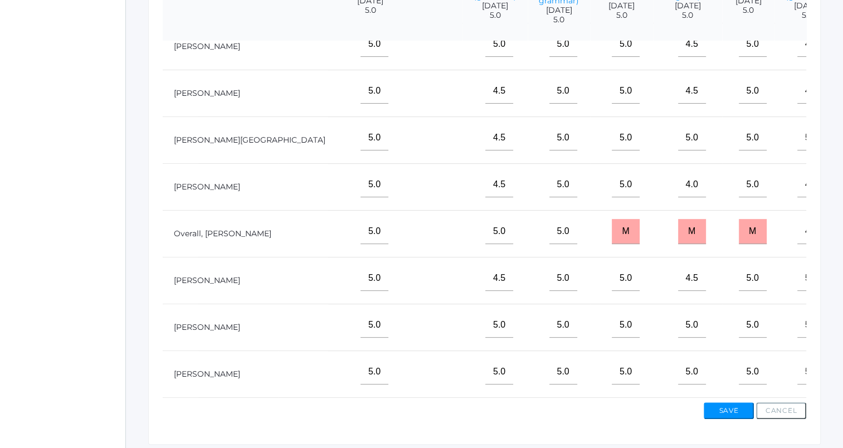
scroll to position [334, 0]
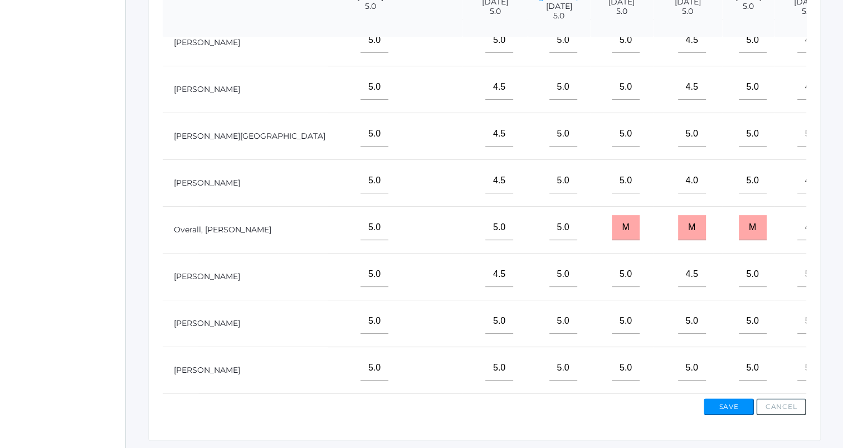
type input"] "4"
click at [731, 405] on button "Save" at bounding box center [729, 407] width 50 height 17
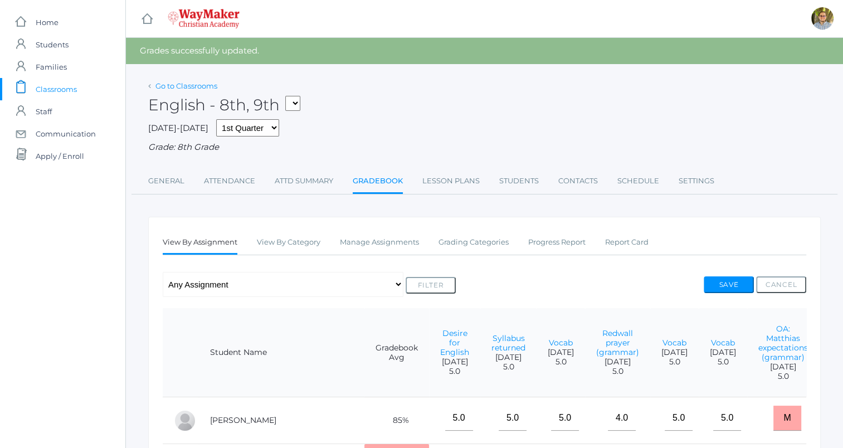
click at [202, 83] on link "Go to Classrooms" at bounding box center [187, 85] width 62 height 9
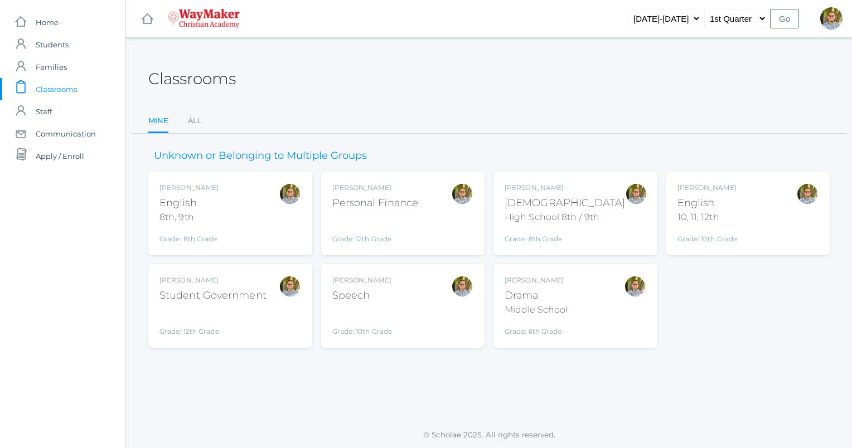
click at [269, 210] on div "[PERSON_NAME] [DEMOGRAPHIC_DATA] 8th, 9th Grade: 8th Grade 08ENGLISH" at bounding box center [230, 213] width 142 height 61
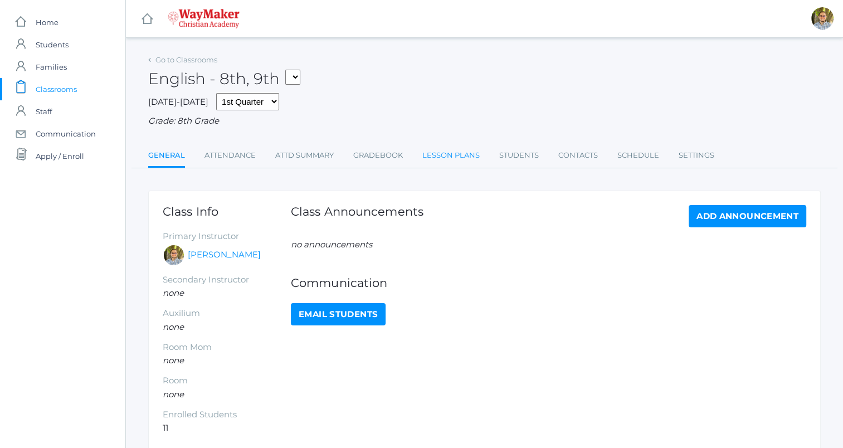
click at [440, 157] on link "Lesson Plans" at bounding box center [451, 155] width 57 height 22
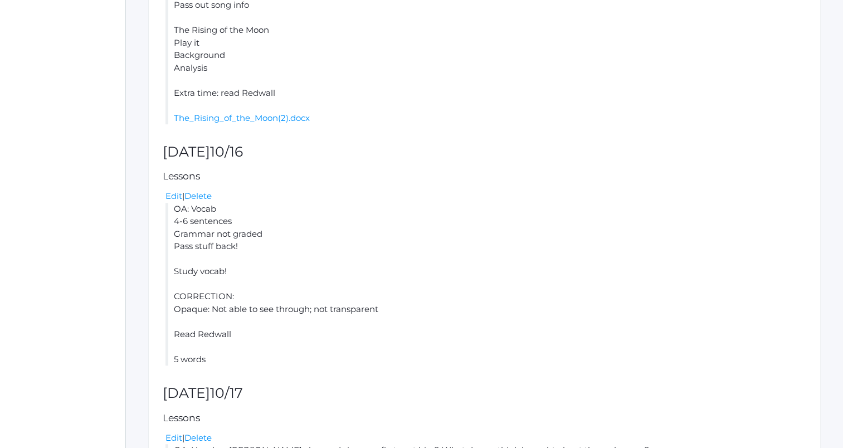
scroll to position [661, 0]
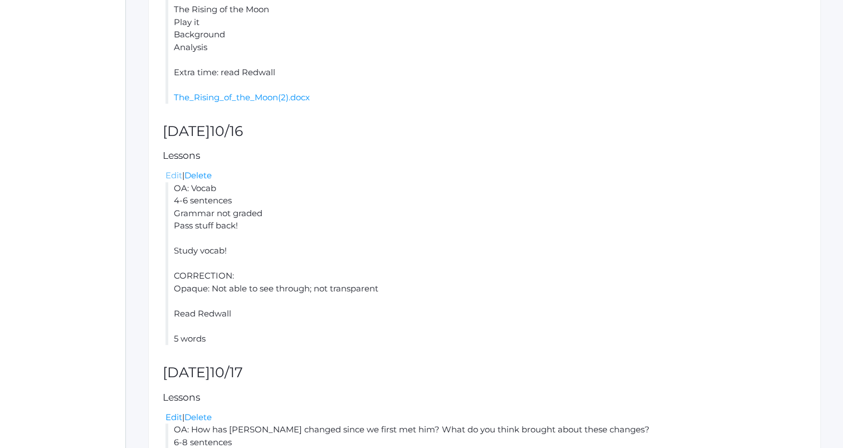
click at [176, 175] on link "Edit" at bounding box center [174, 175] width 17 height 11
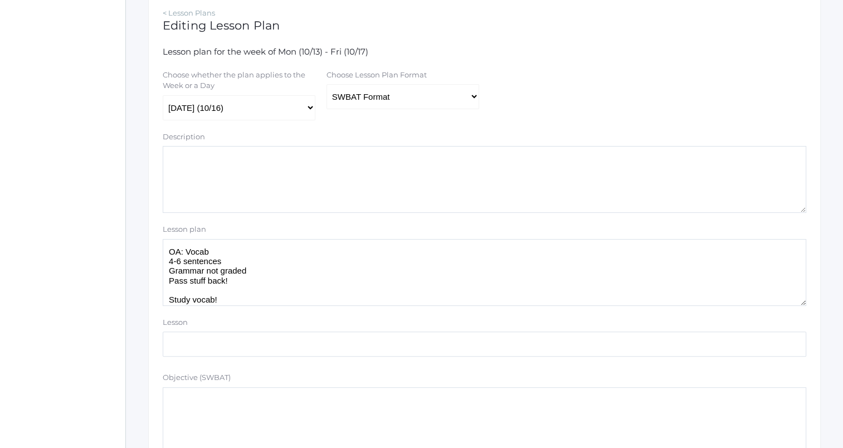
scroll to position [198, 0]
click at [387, 95] on select "Traditional Format SWBAT Format" at bounding box center [403, 96] width 153 height 25
select select "legacy"
click at [327, 85] on select "Traditional Format SWBAT Format" at bounding box center [403, 96] width 153 height 25
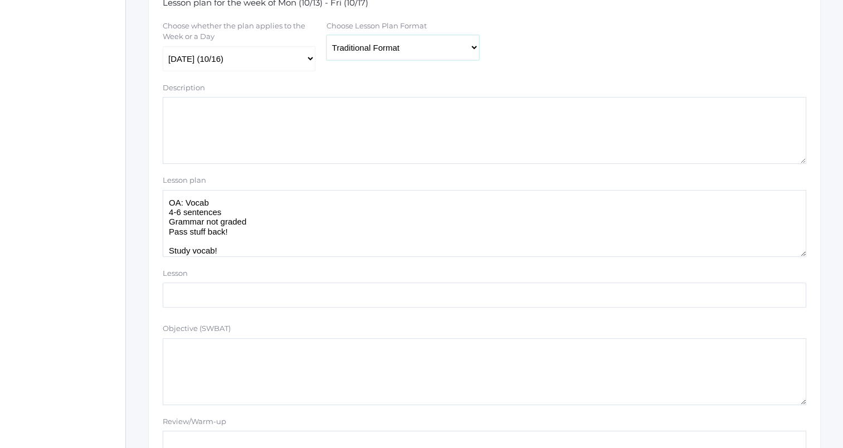
scroll to position [252, 0]
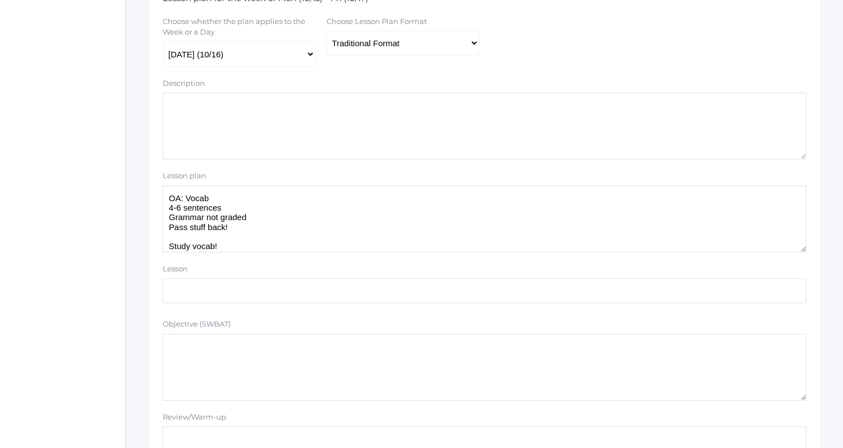
click at [302, 226] on textarea "OA: Vocab 4-6 sentences Grammar not graded Pass stuff back! Study vocab! CORREC…" at bounding box center [485, 219] width 644 height 67
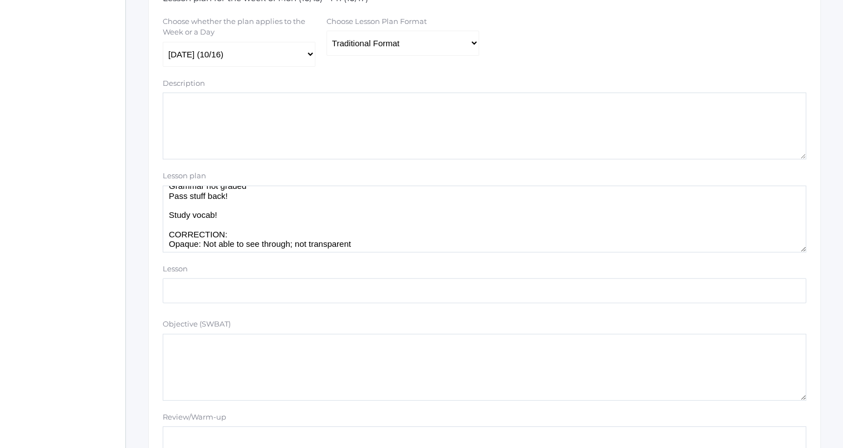
scroll to position [72, 0]
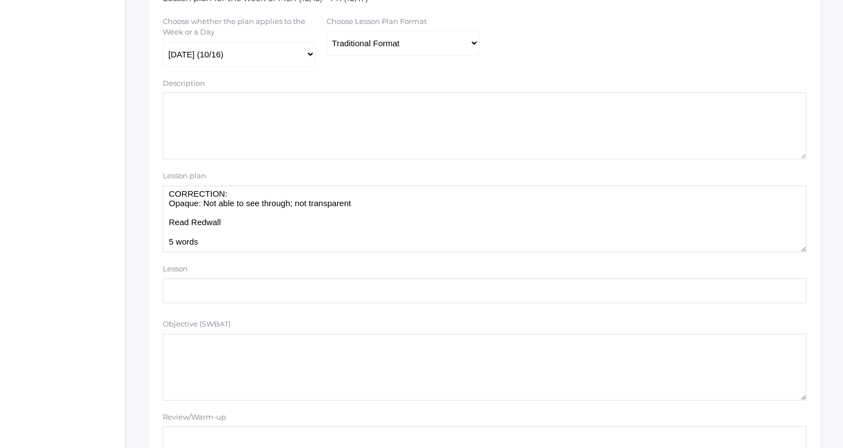
click at [277, 250] on textarea "OA: Vocab 4-6 sentences Grammar not graded Pass stuff back! Study vocab! CORREC…" at bounding box center [485, 219] width 644 height 67
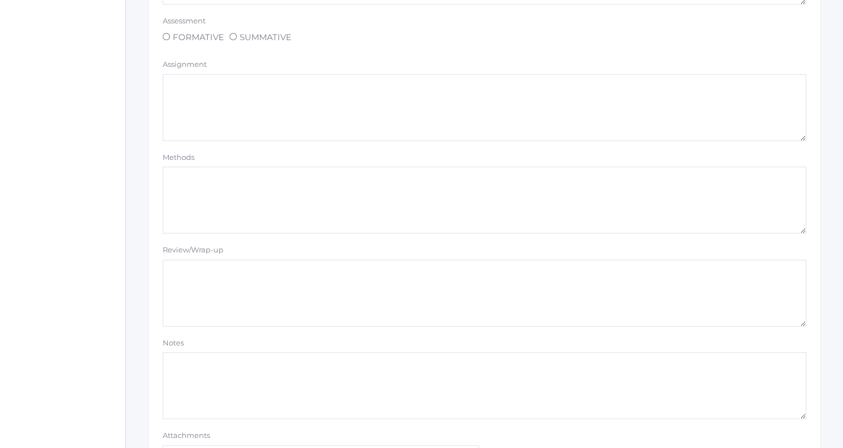
scroll to position [943, 0]
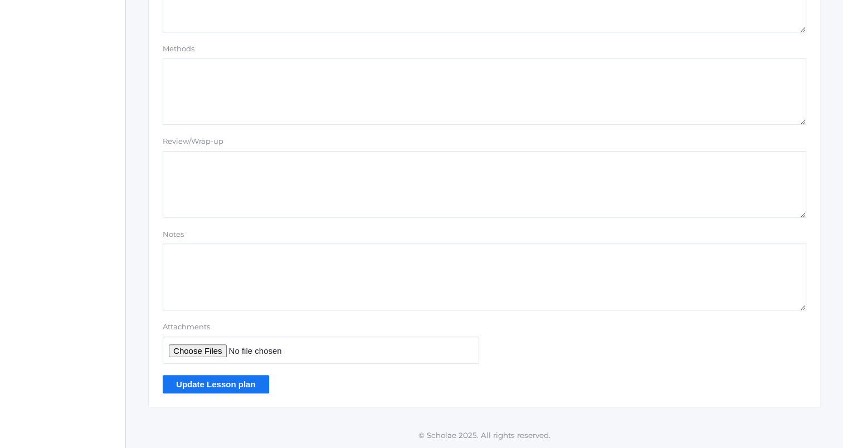
type textarea "OA: Vocab 4-6 sentences Grammar not graded Pass stuff back! Study vocab! CORREC…"
click at [231, 385] on input "Update Lesson plan" at bounding box center [216, 384] width 106 height 18
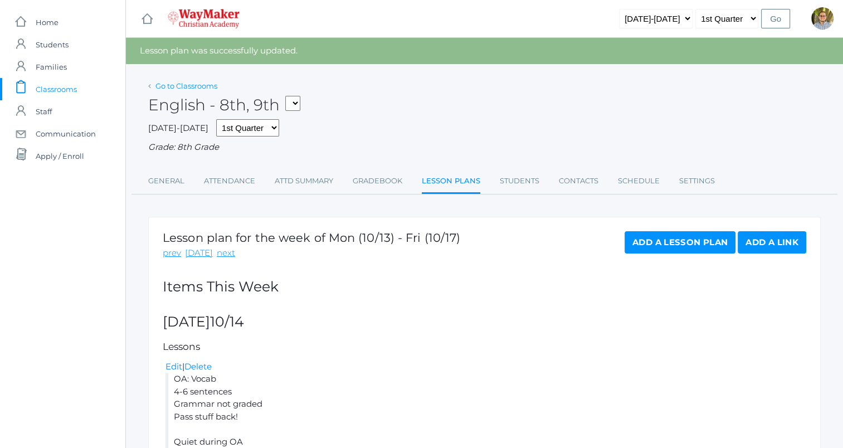
click at [178, 85] on link "Go to Classrooms" at bounding box center [187, 85] width 62 height 9
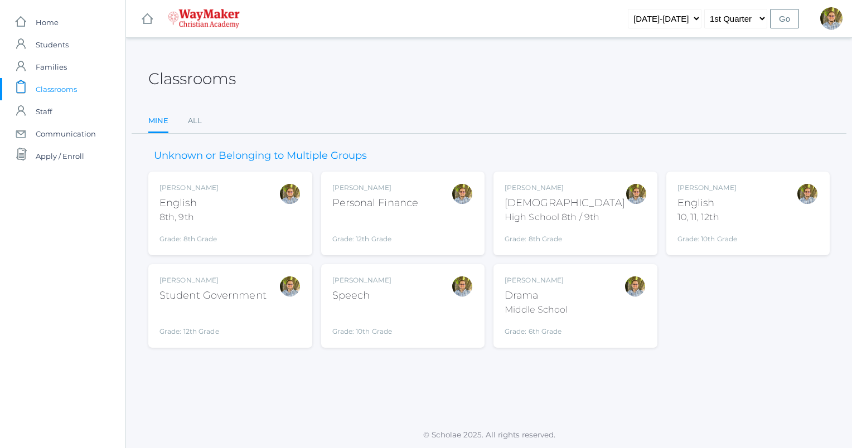
click at [410, 105] on div "Classrooms Mine All Mine All" at bounding box center [488, 93] width 681 height 82
